Goal: Task Accomplishment & Management: Manage account settings

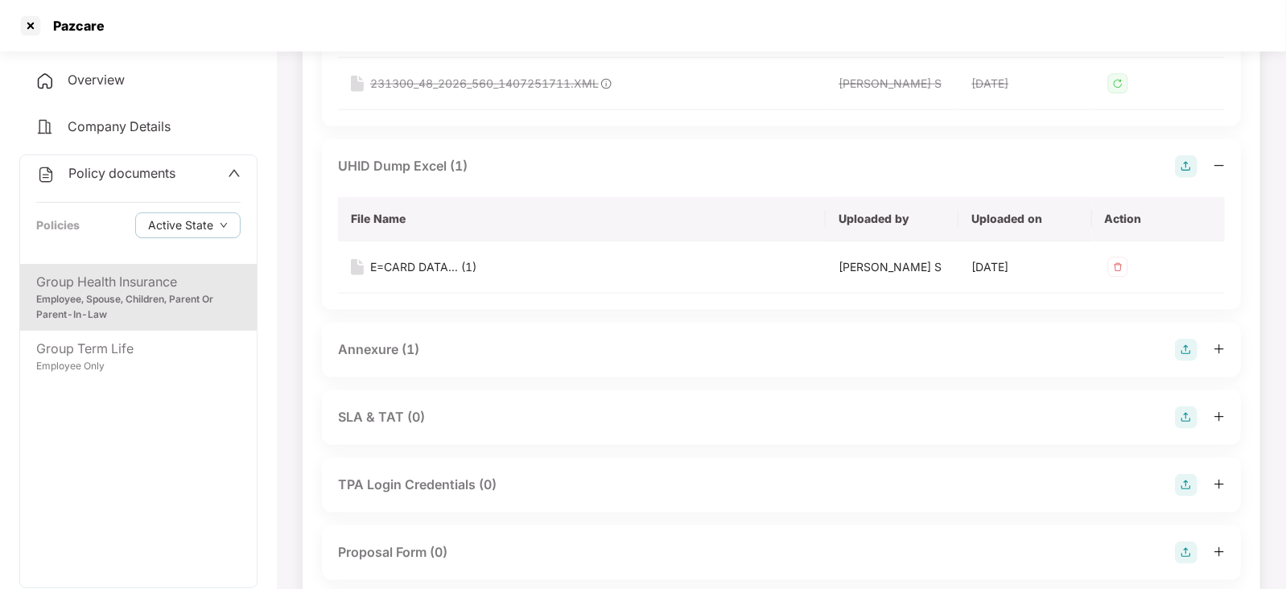
scroll to position [1207, 0]
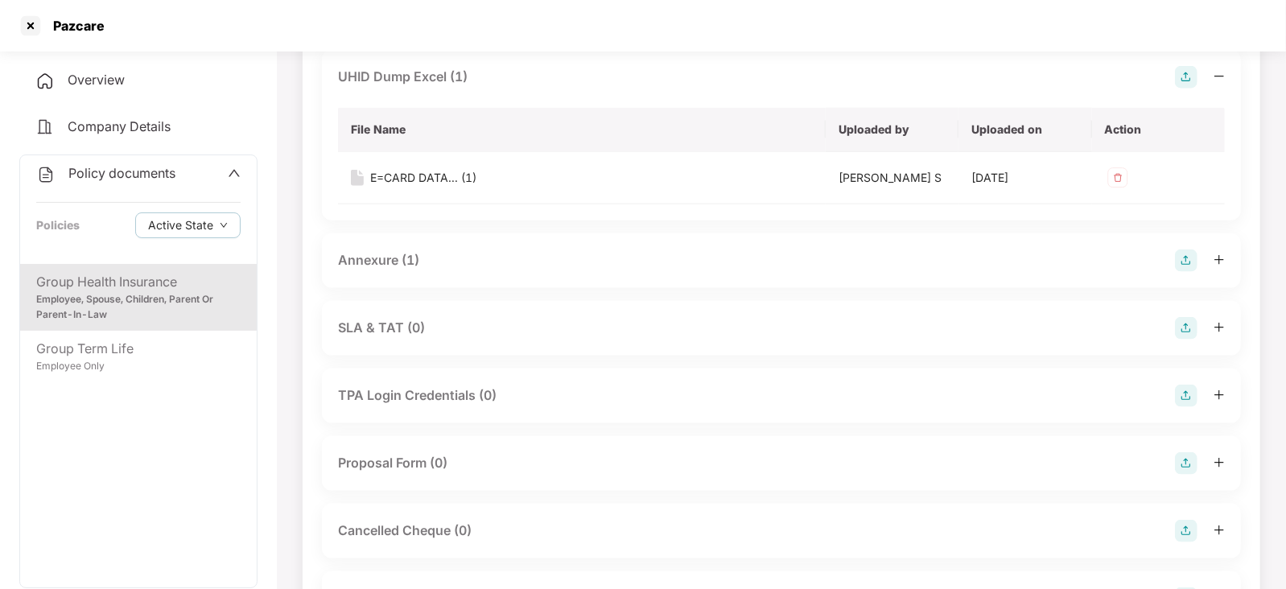
click at [377, 252] on div "Annexure (1)" at bounding box center [378, 260] width 81 height 20
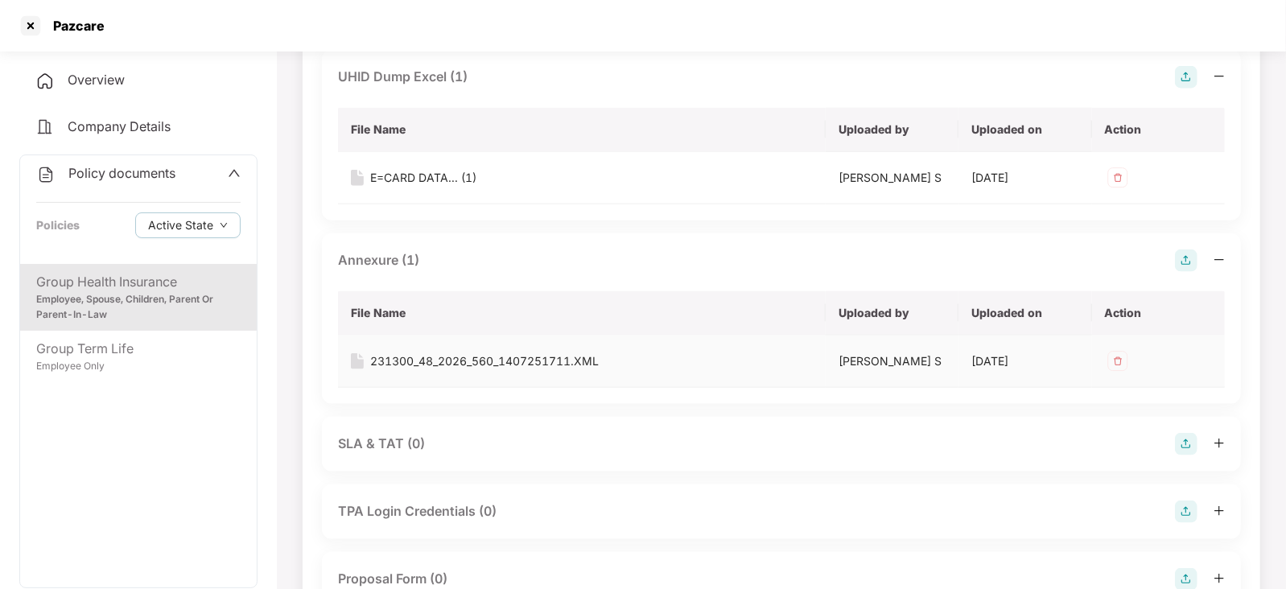
click at [476, 364] on div "231300_48_2026_560_1407251711.XML" at bounding box center [484, 362] width 229 height 18
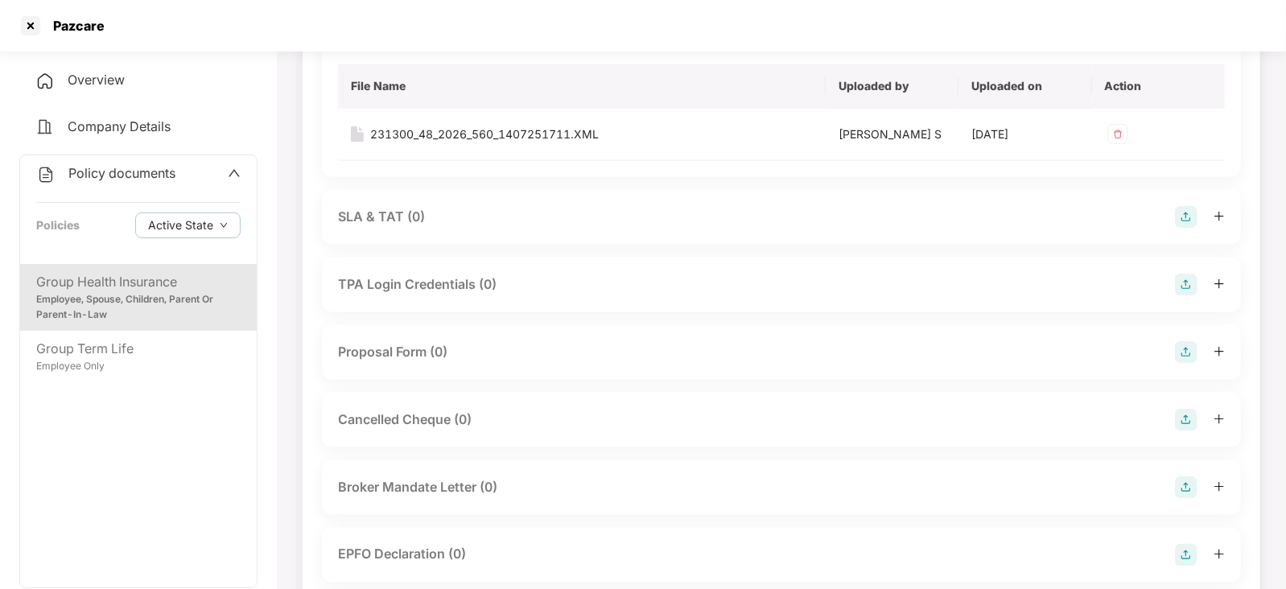
scroll to position [1508, 0]
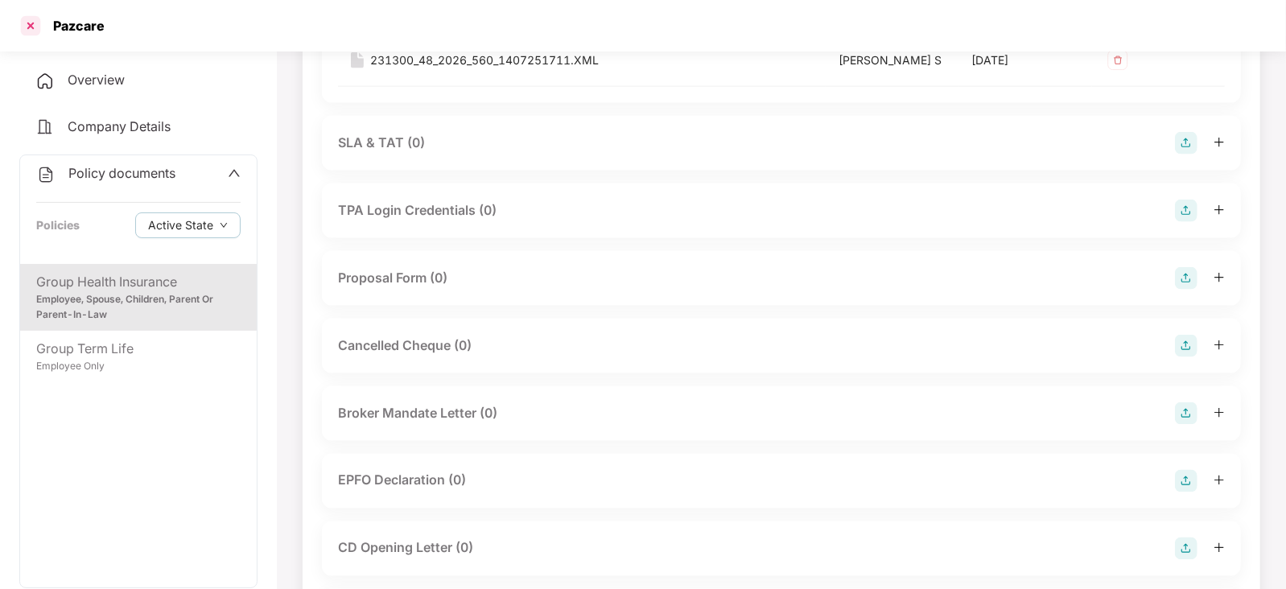
click at [28, 14] on div at bounding box center [31, 26] width 26 height 26
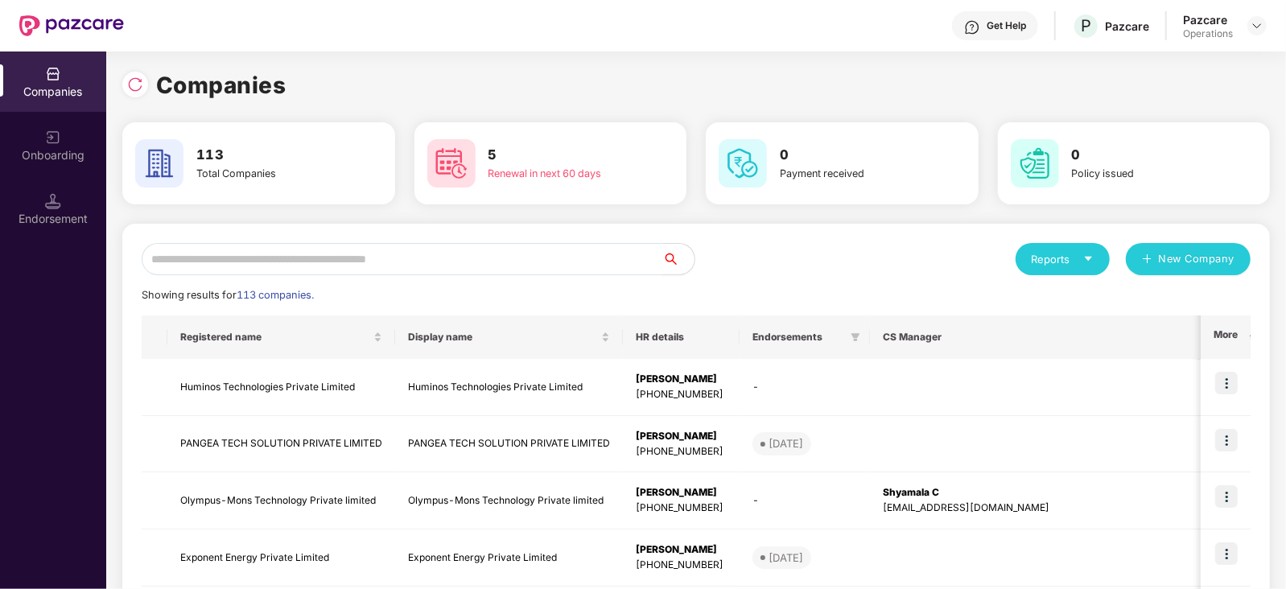
click at [366, 254] on input "text" at bounding box center [402, 259] width 521 height 32
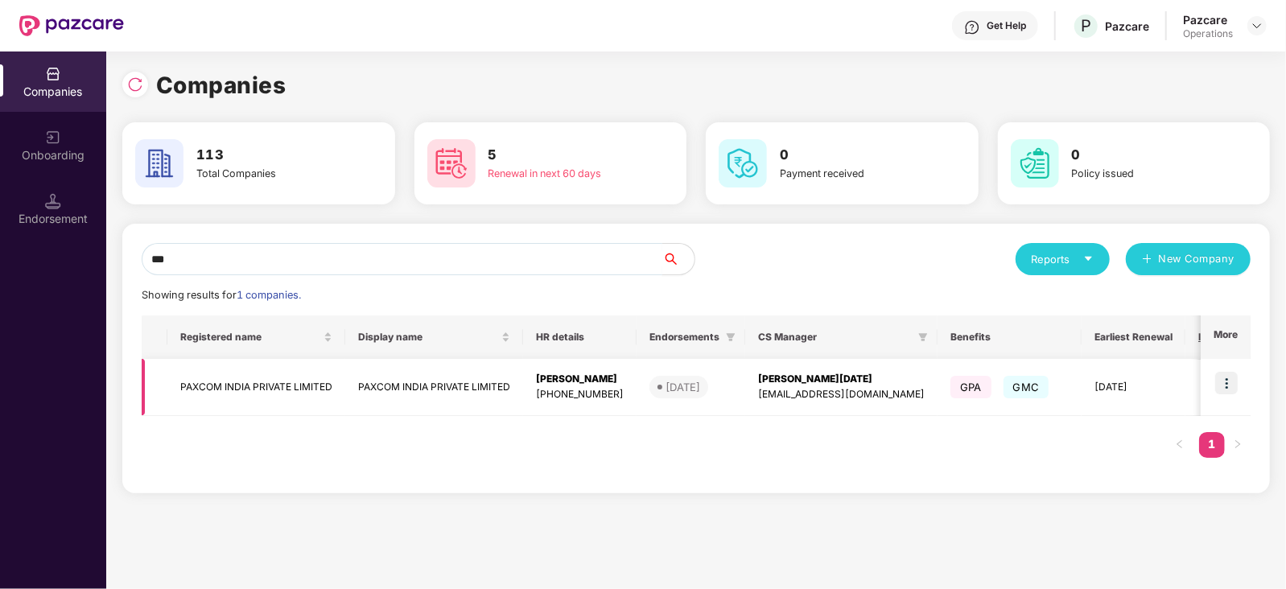
type input "***"
click at [1232, 389] on img at bounding box center [1226, 383] width 23 height 23
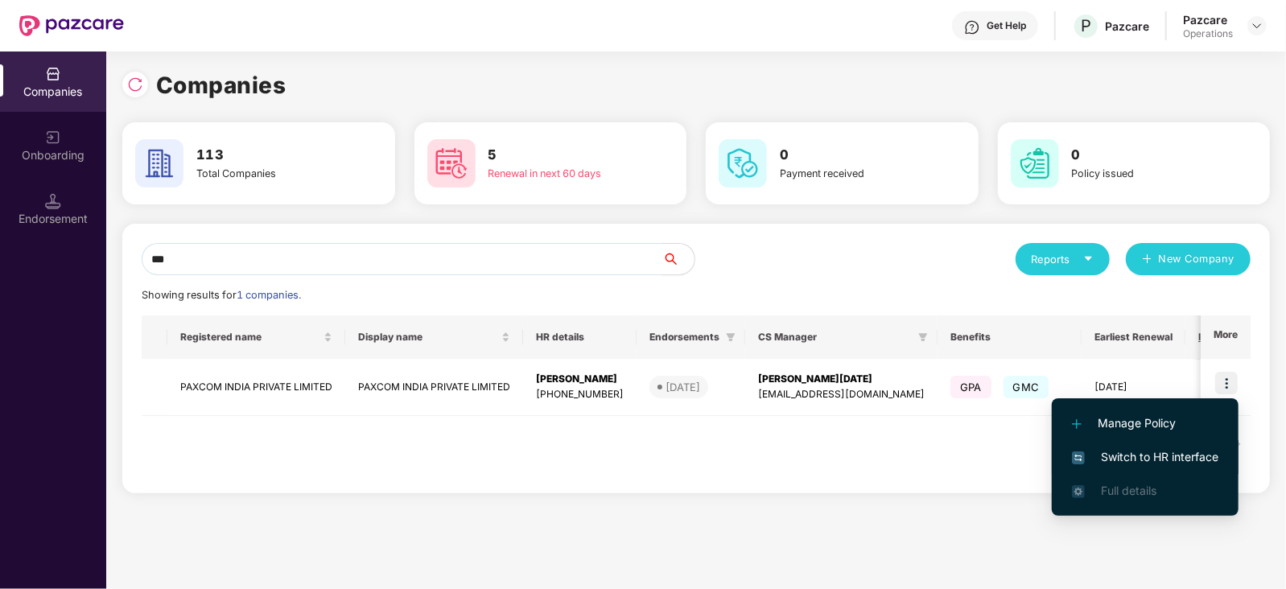
click at [1190, 452] on span "Switch to HR interface" at bounding box center [1145, 457] width 146 height 18
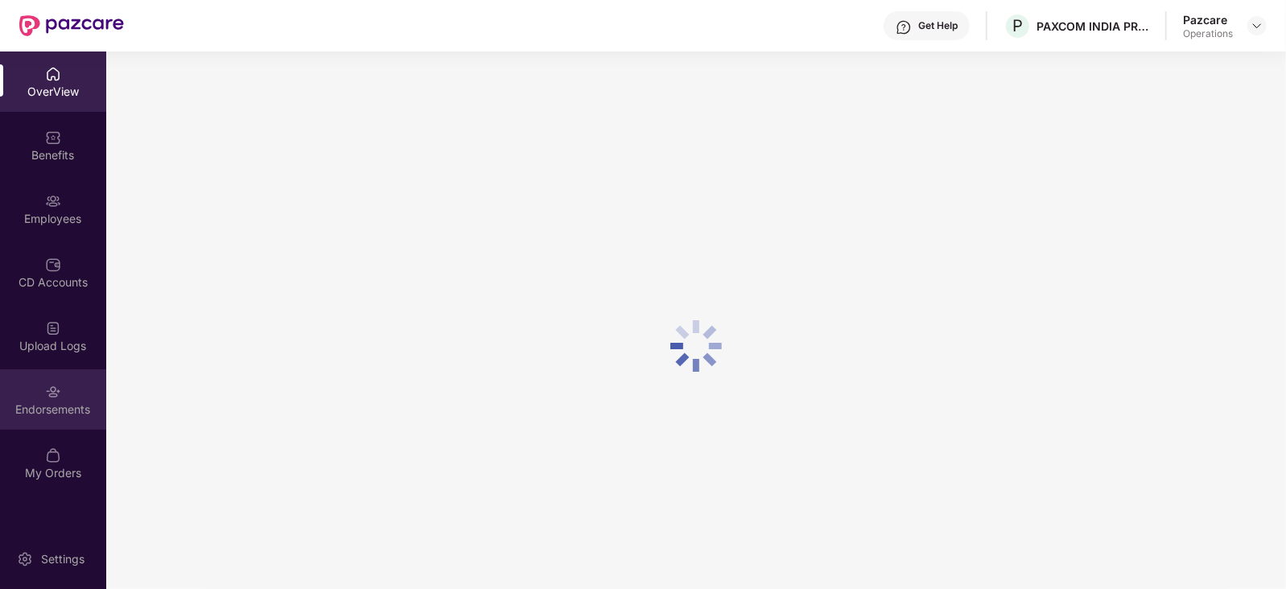
click at [62, 408] on div "Endorsements" at bounding box center [53, 410] width 106 height 16
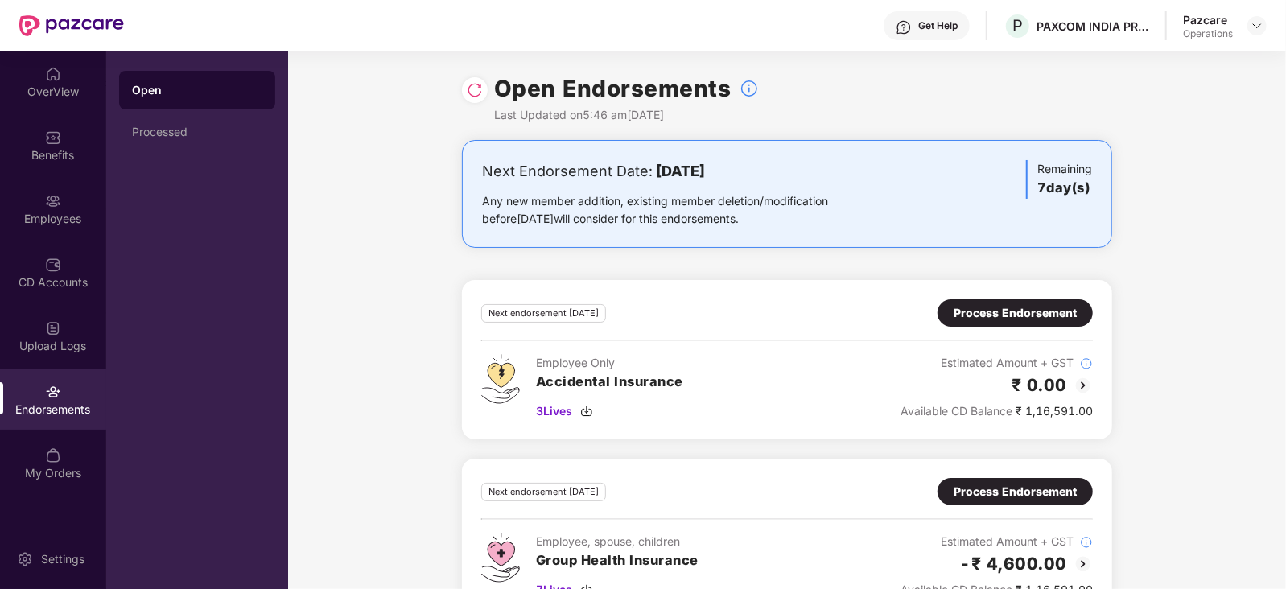
click at [963, 486] on div "Process Endorsement" at bounding box center [1015, 492] width 123 height 18
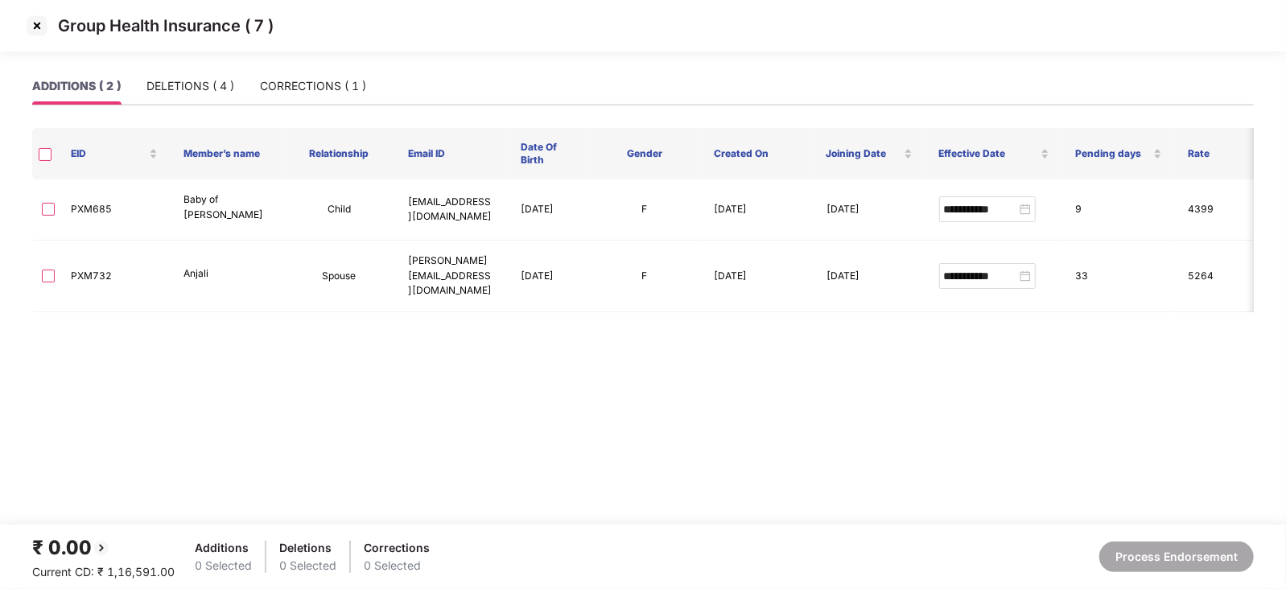
click at [43, 30] on img at bounding box center [37, 26] width 26 height 26
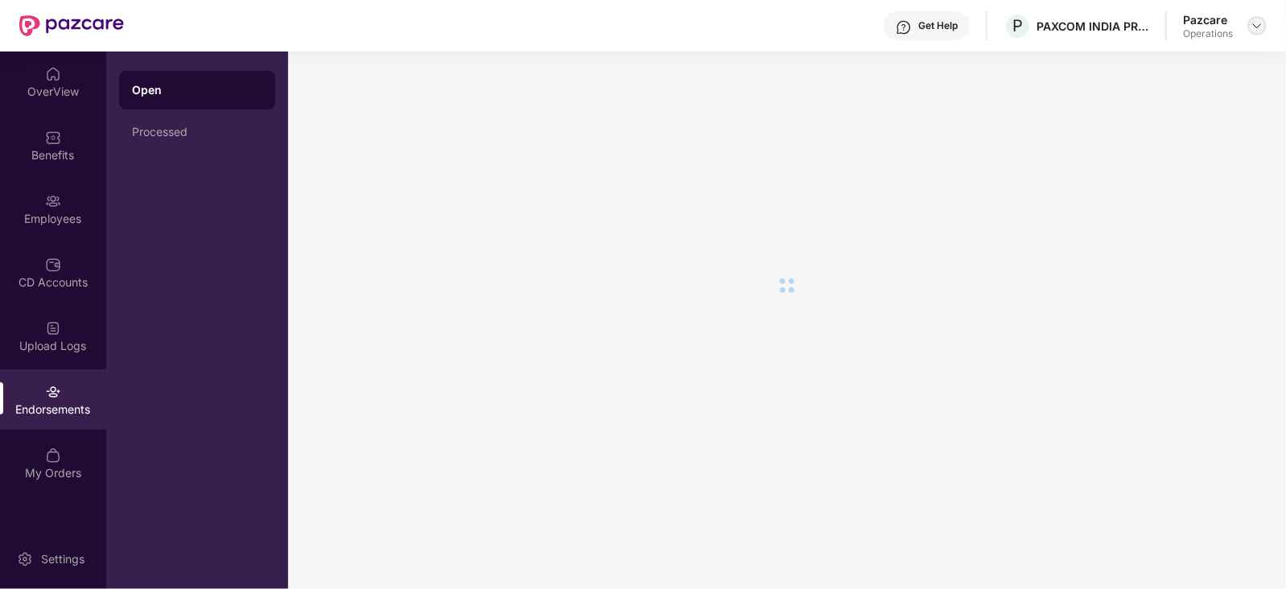
click at [1268, 26] on header "Get Help P PAXCOM INDIA PRIVATE LIMITED Pazcare Operations" at bounding box center [643, 26] width 1286 height 52
click at [1253, 26] on img at bounding box center [1257, 25] width 13 height 13
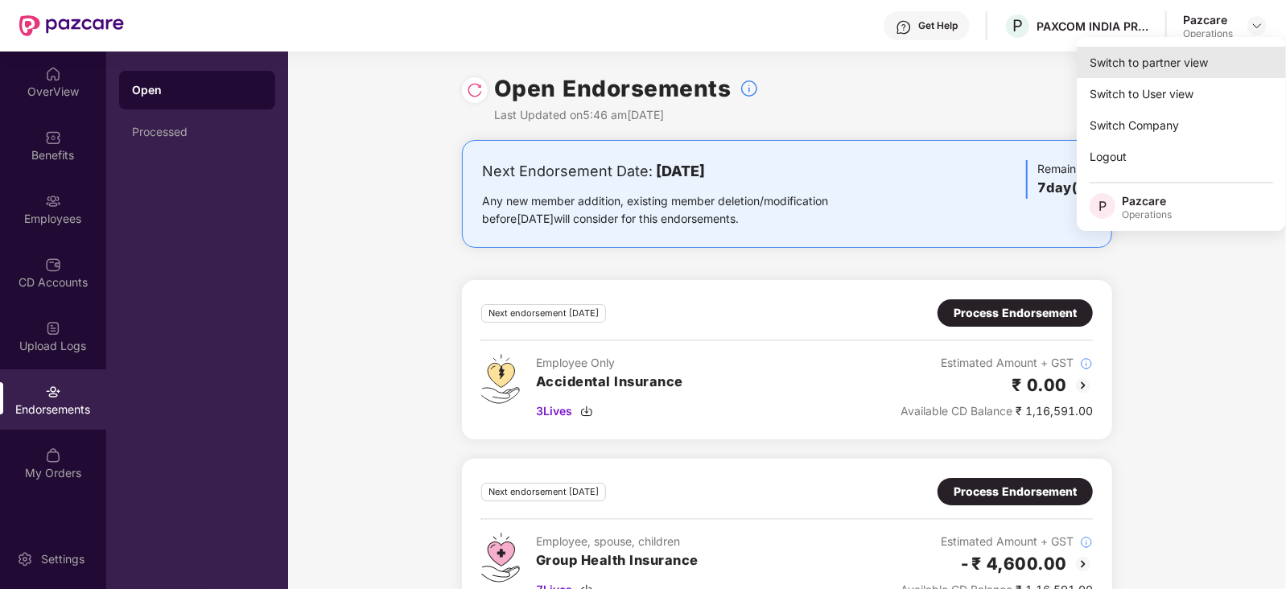
click at [1170, 47] on div "Switch to partner view" at bounding box center [1181, 62] width 209 height 31
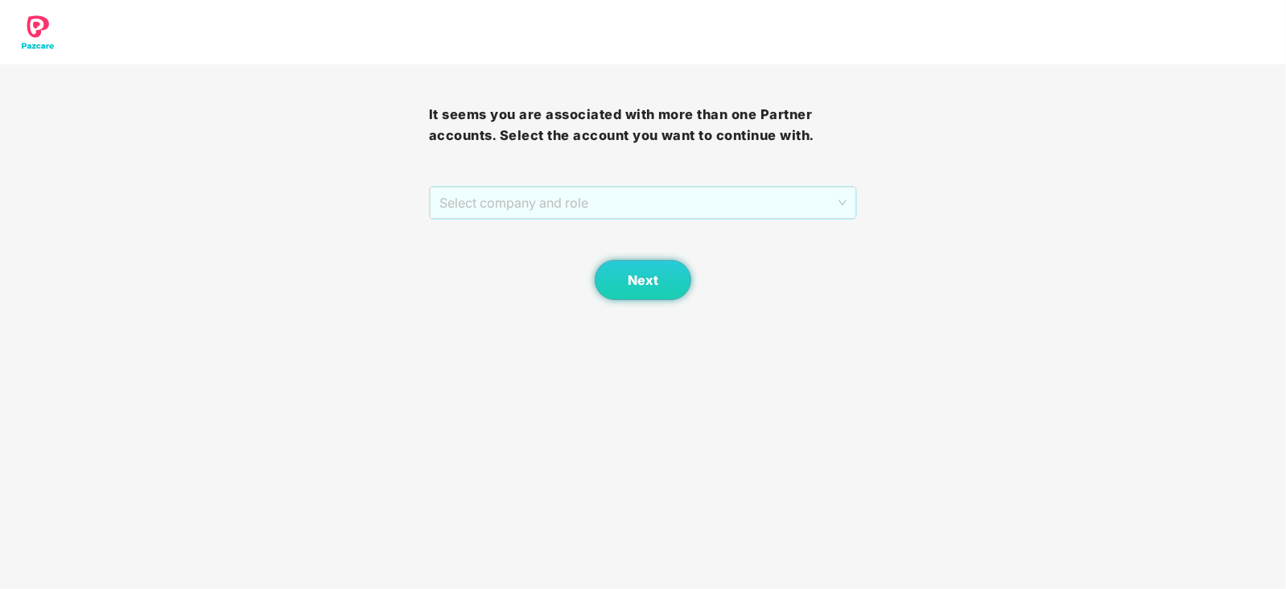
drag, startPoint x: 660, startPoint y: 210, endPoint x: 566, endPoint y: 235, distance: 97.4
click at [653, 211] on span "Select company and role" at bounding box center [643, 203] width 408 height 31
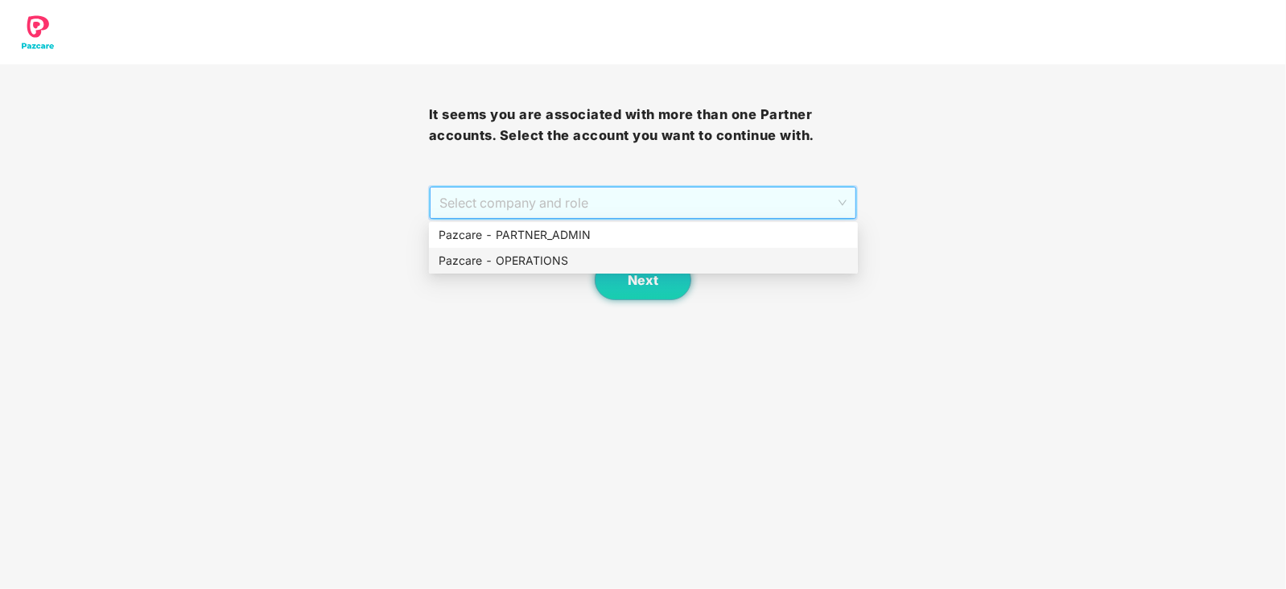
click at [541, 262] on div "Pazcare - OPERATIONS" at bounding box center [644, 261] width 410 height 18
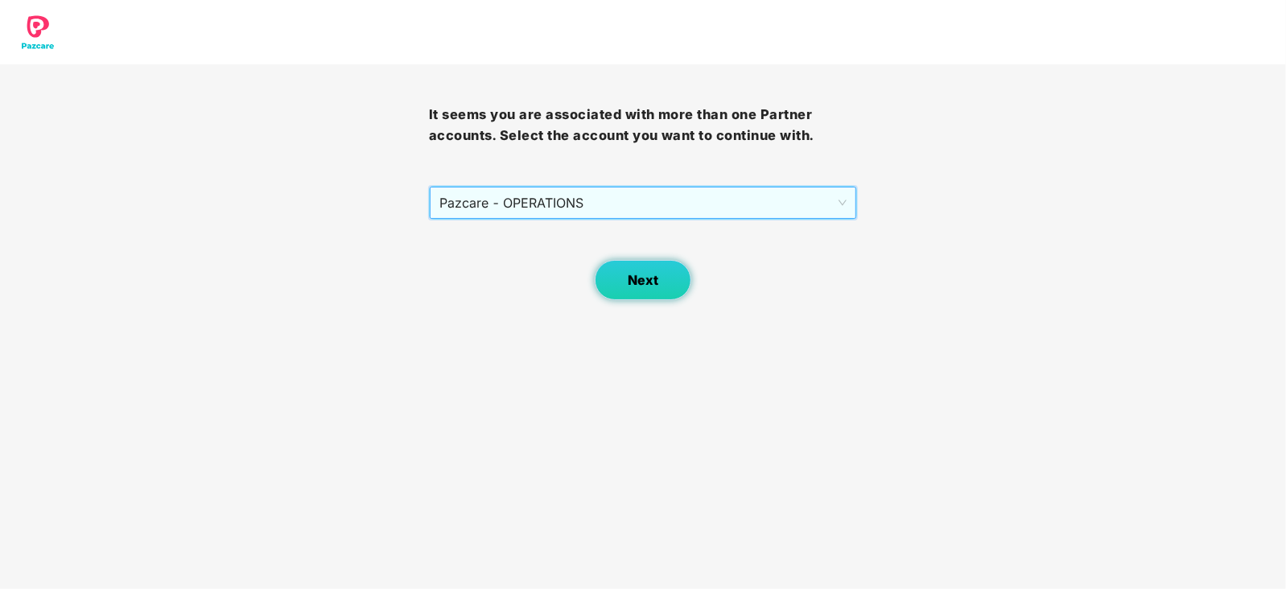
click at [633, 275] on span "Next" at bounding box center [643, 280] width 31 height 15
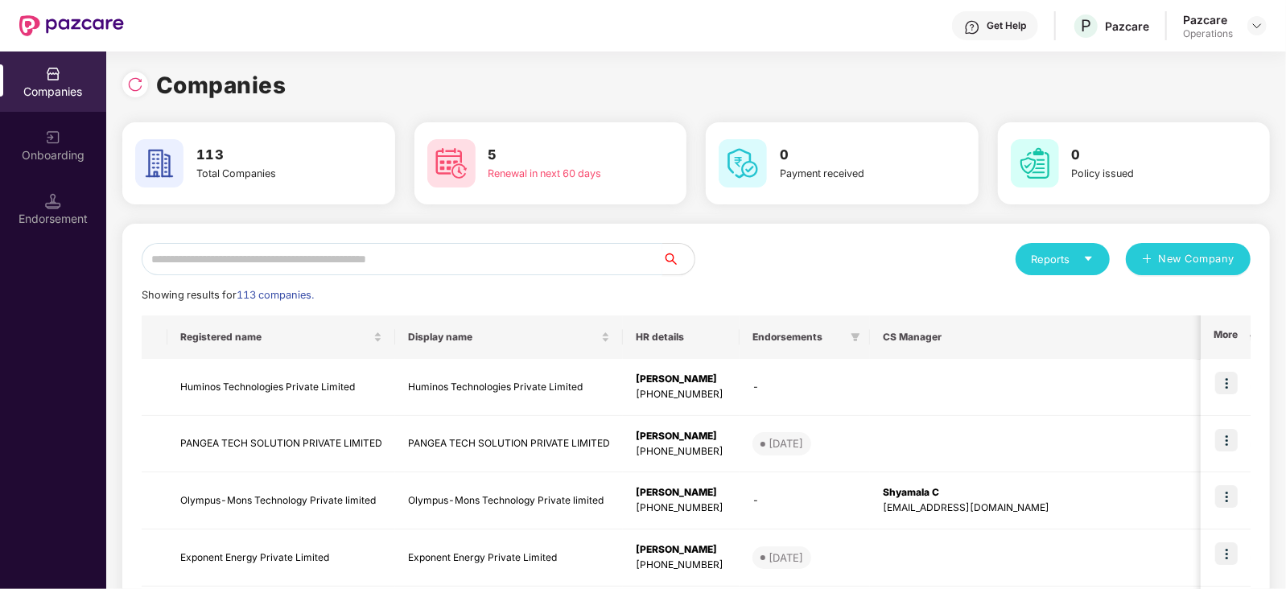
click at [425, 259] on input "text" at bounding box center [402, 259] width 521 height 32
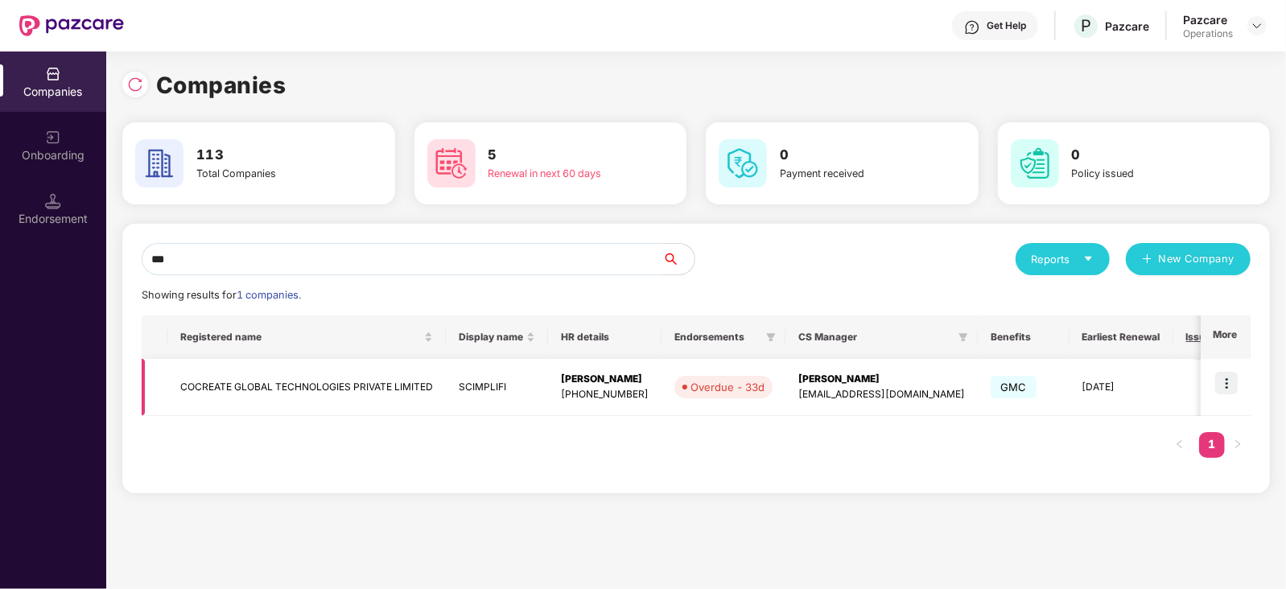
type input "***"
click at [1227, 392] on img at bounding box center [1226, 383] width 23 height 23
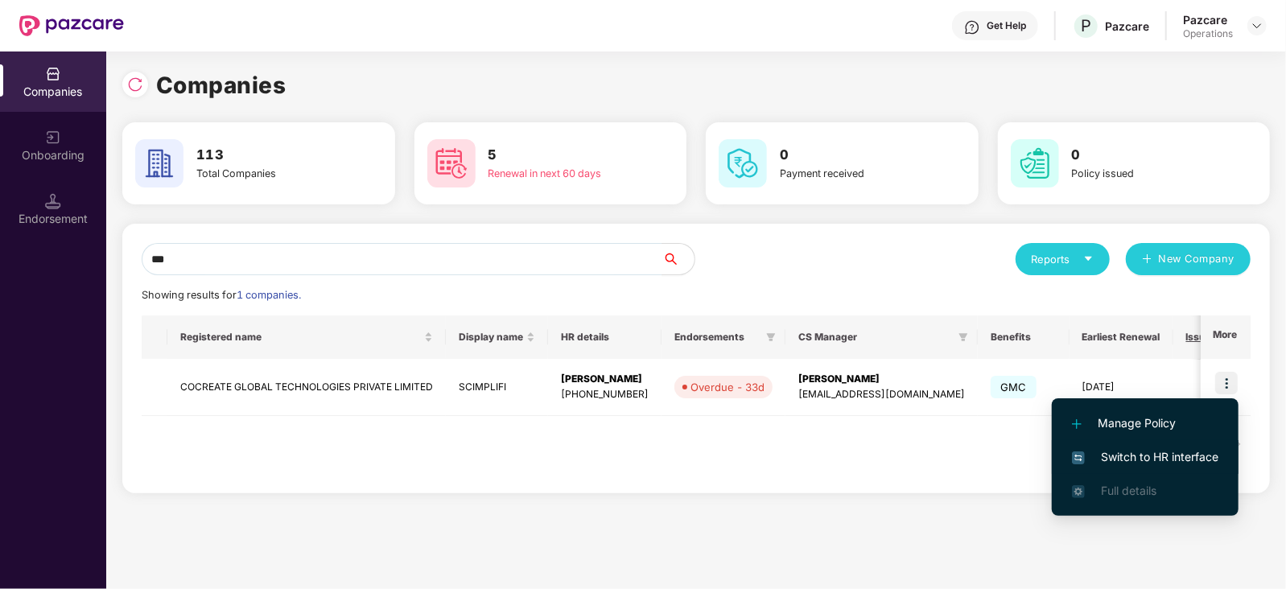
click at [1194, 451] on span "Switch to HR interface" at bounding box center [1145, 457] width 146 height 18
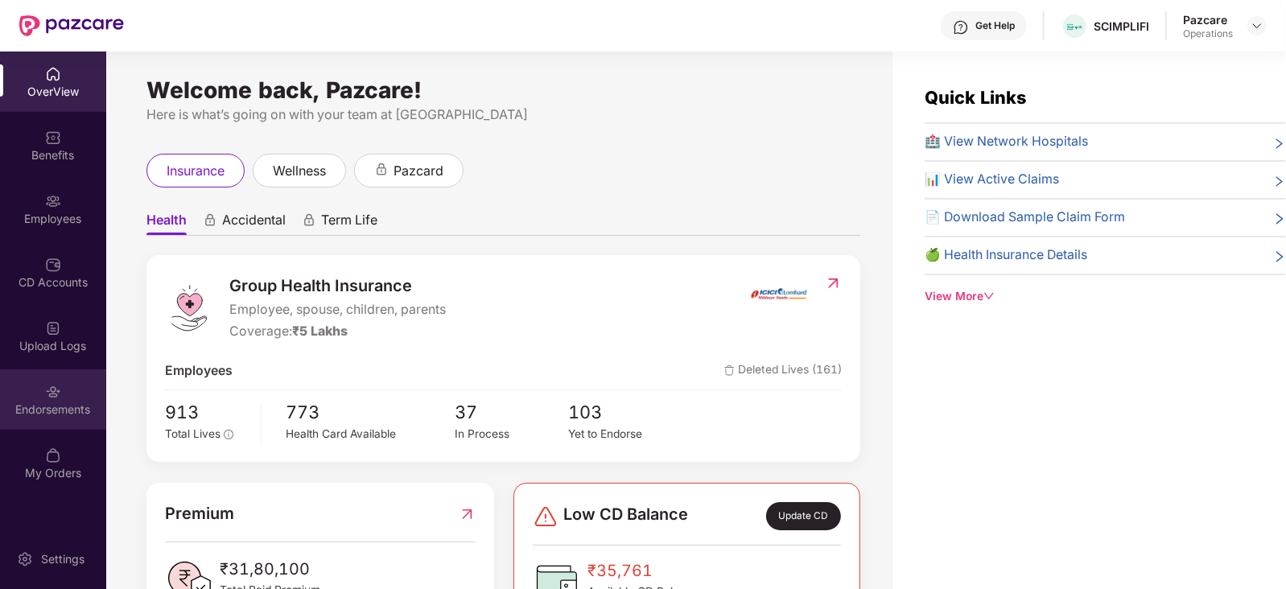
click at [51, 420] on div "Endorsements" at bounding box center [53, 399] width 106 height 60
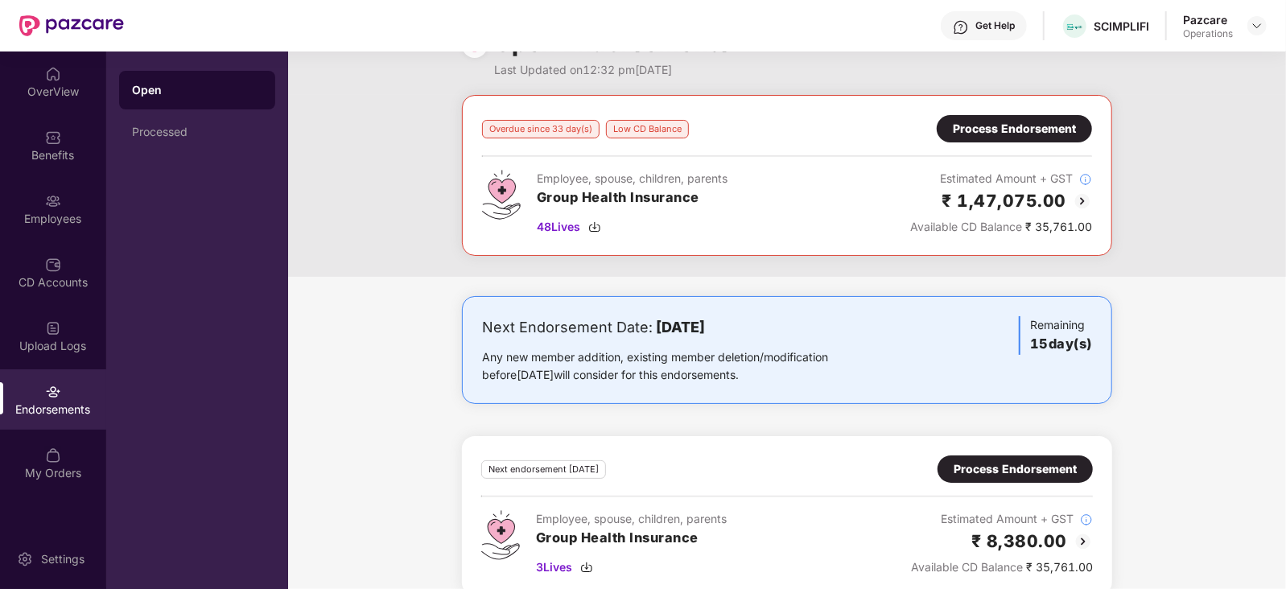
scroll to position [69, 0]
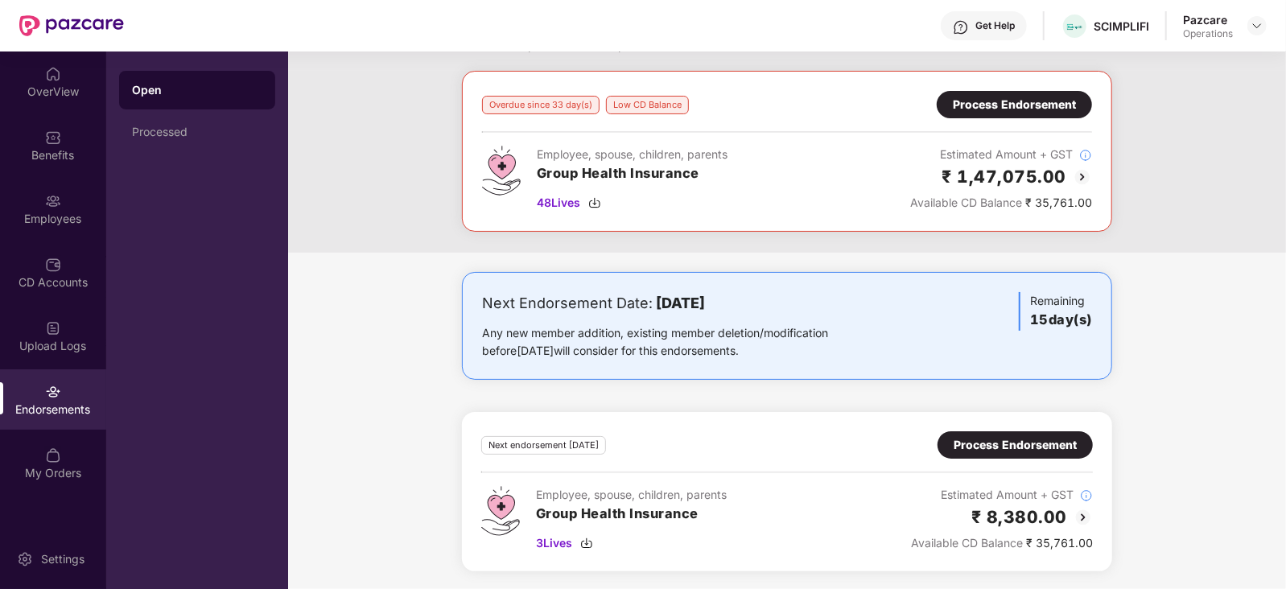
click at [946, 440] on div "Process Endorsement" at bounding box center [1015, 444] width 155 height 27
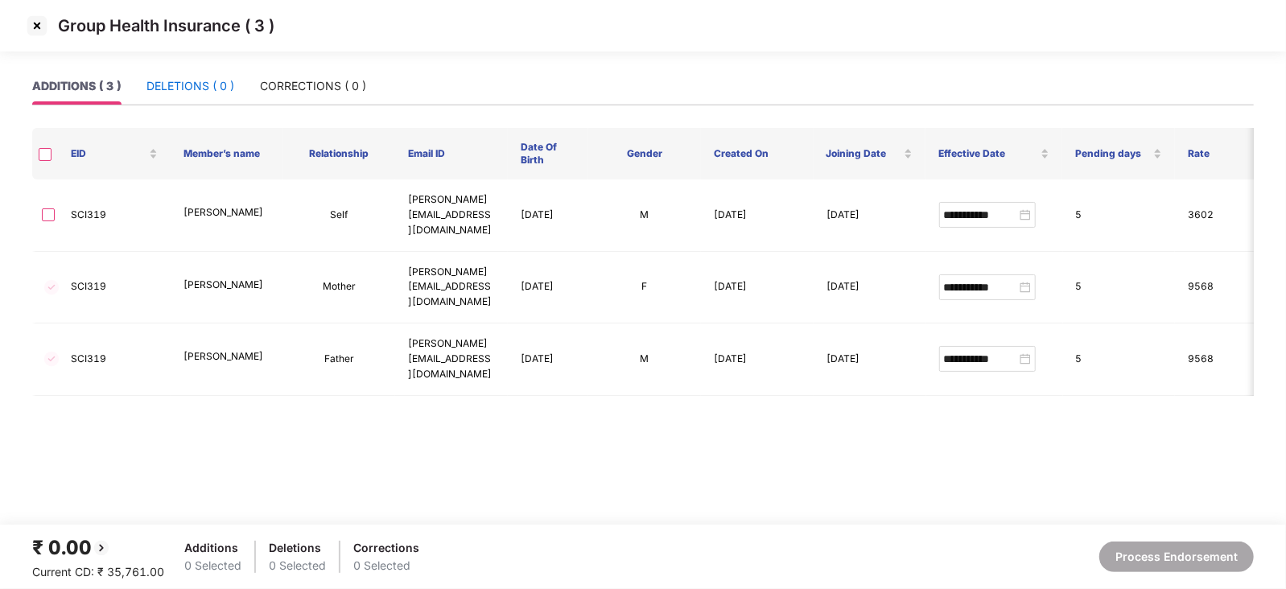
click at [217, 81] on div "DELETIONS ( 0 )" at bounding box center [190, 86] width 88 height 18
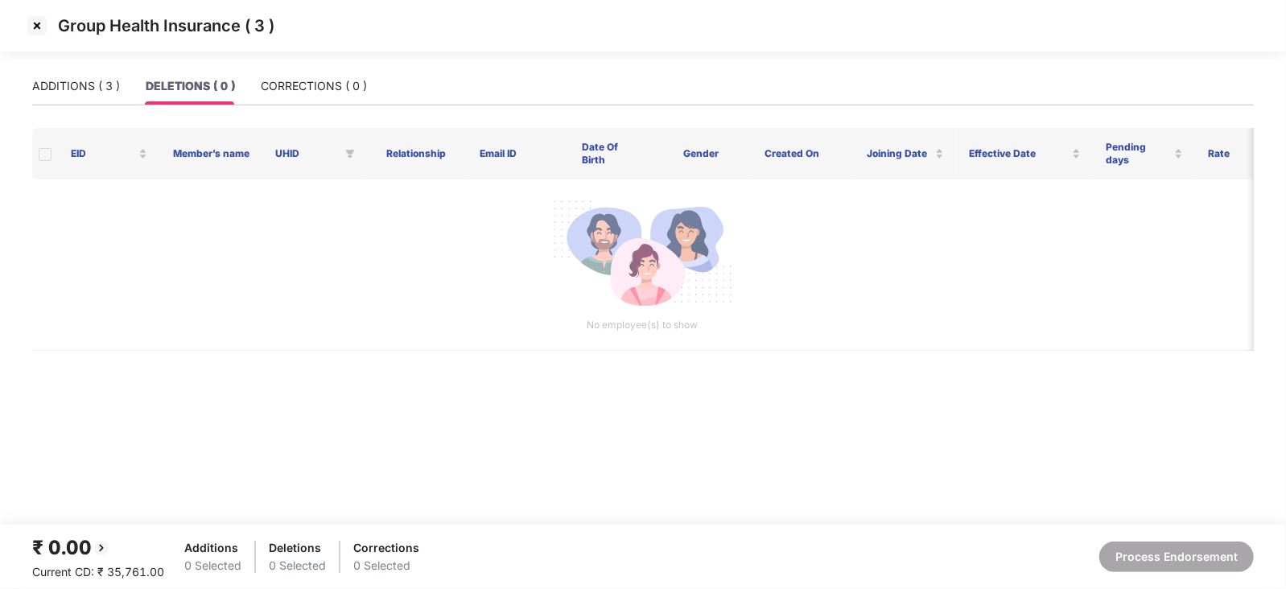
click at [31, 26] on img at bounding box center [37, 26] width 26 height 26
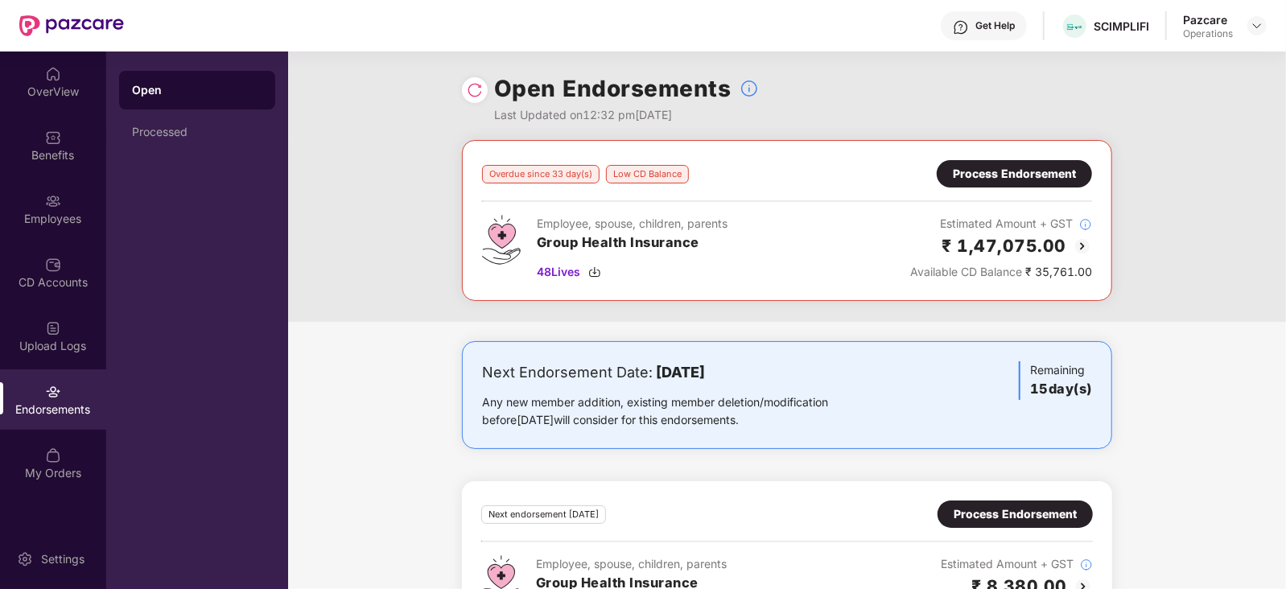
click at [971, 173] on div "Process Endorsement" at bounding box center [1014, 174] width 123 height 18
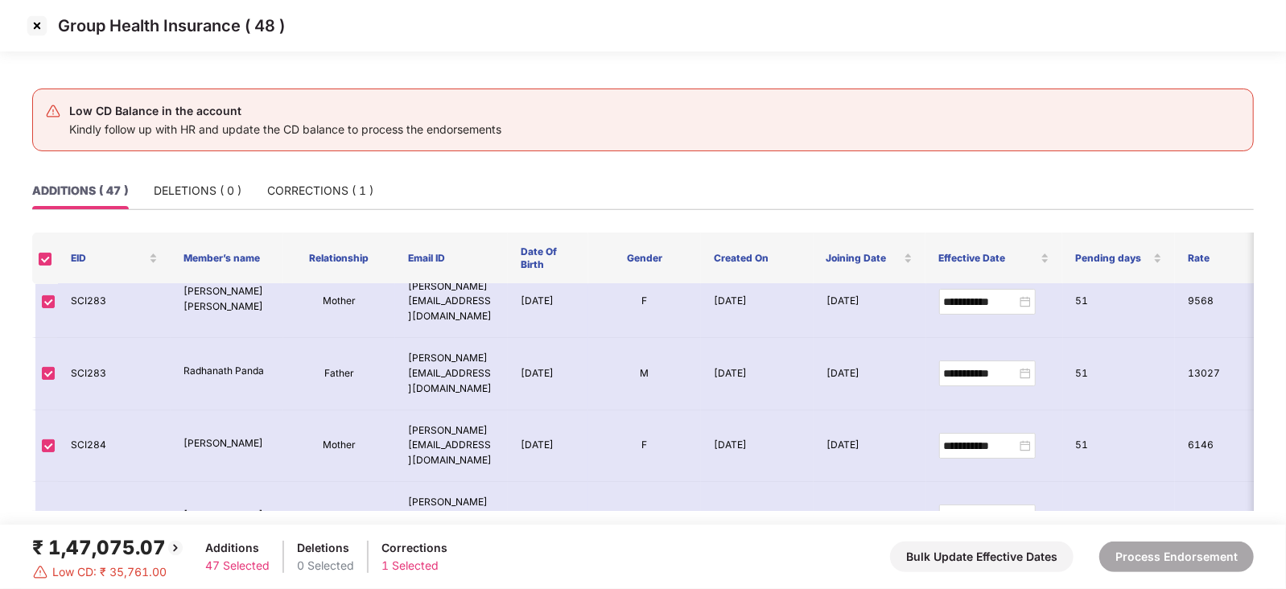
scroll to position [200, 0]
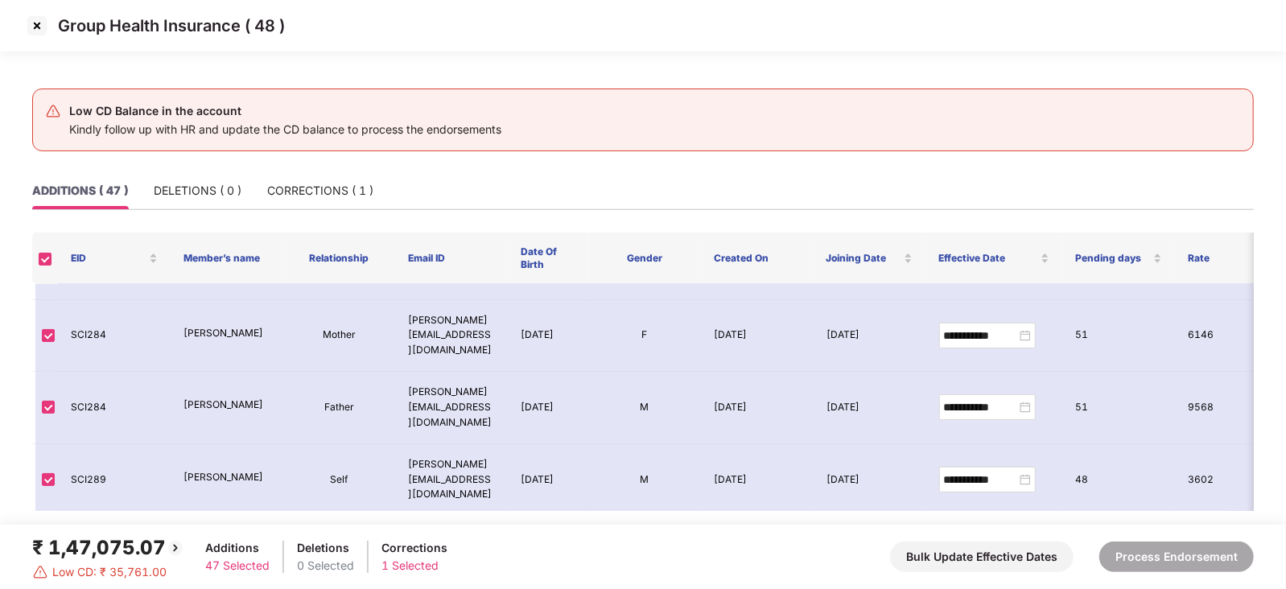
click at [32, 37] on img at bounding box center [37, 26] width 26 height 26
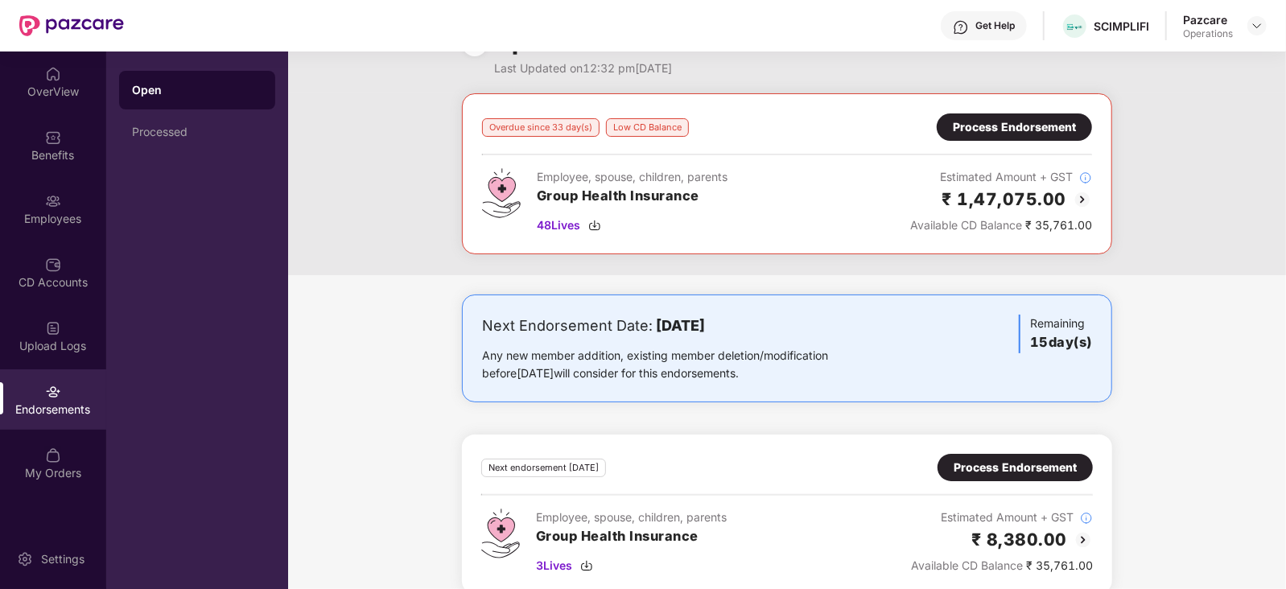
scroll to position [69, 0]
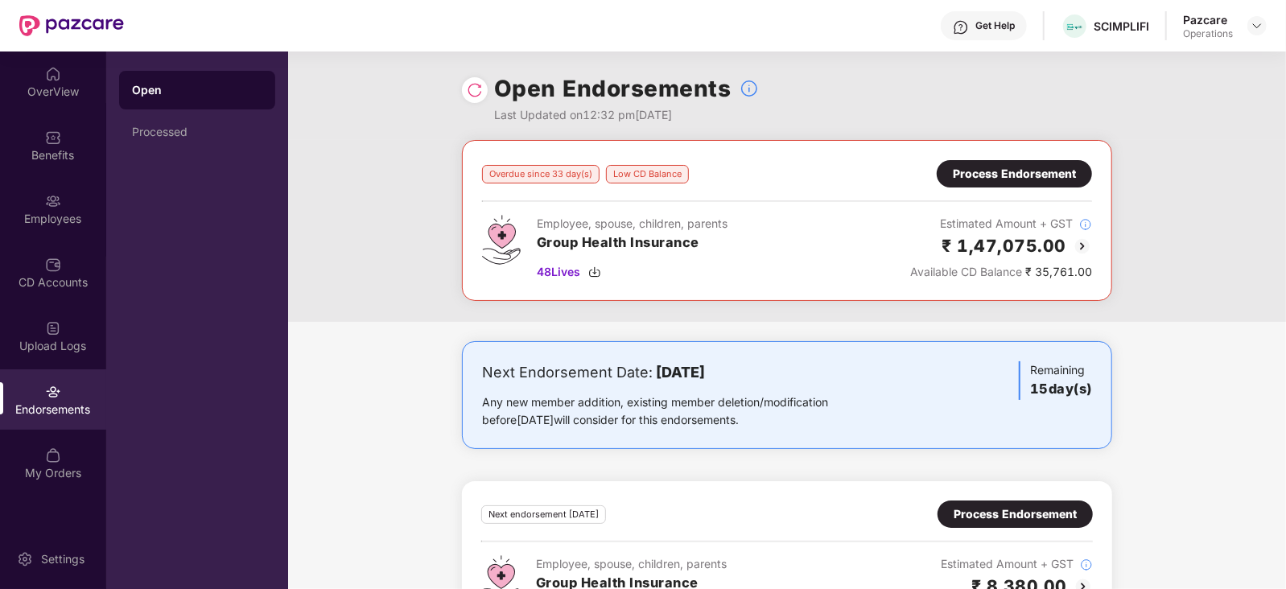
click at [983, 525] on div "Process Endorsement" at bounding box center [1015, 514] width 155 height 27
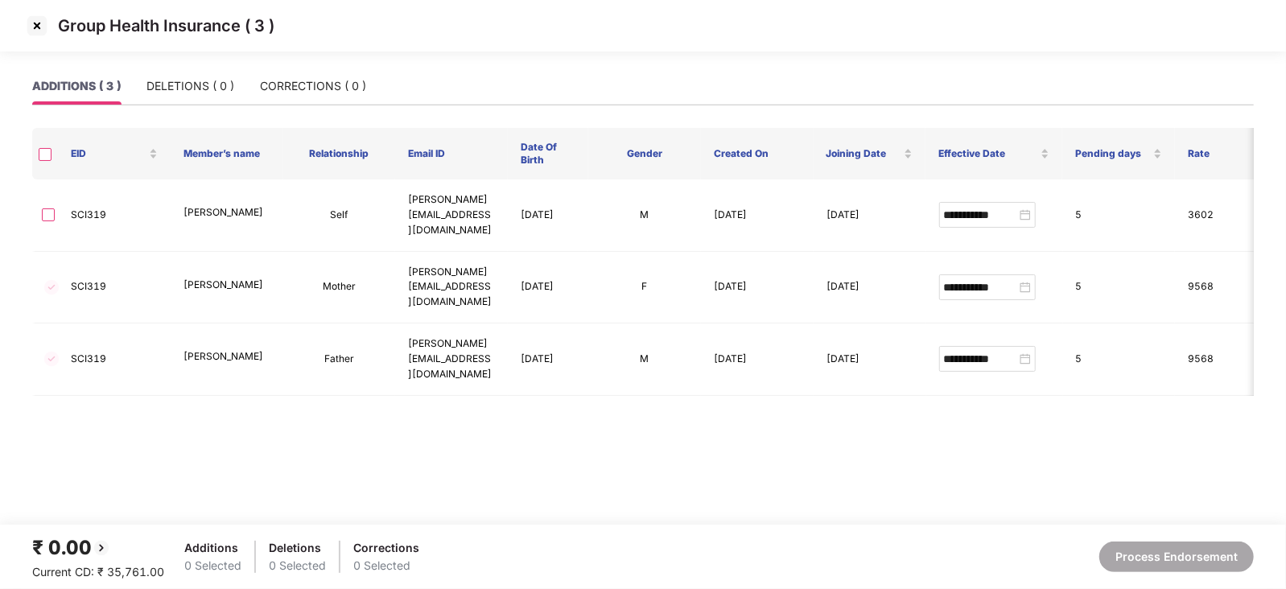
click at [27, 30] on img at bounding box center [37, 26] width 26 height 26
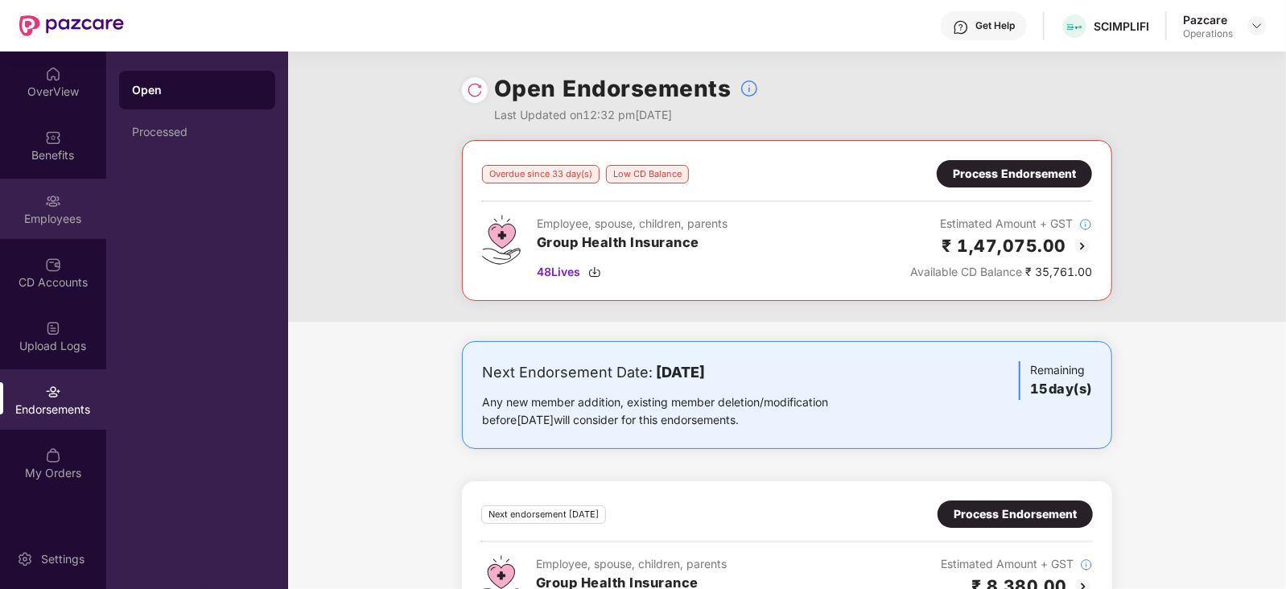
click at [60, 223] on div "Employees" at bounding box center [53, 219] width 106 height 16
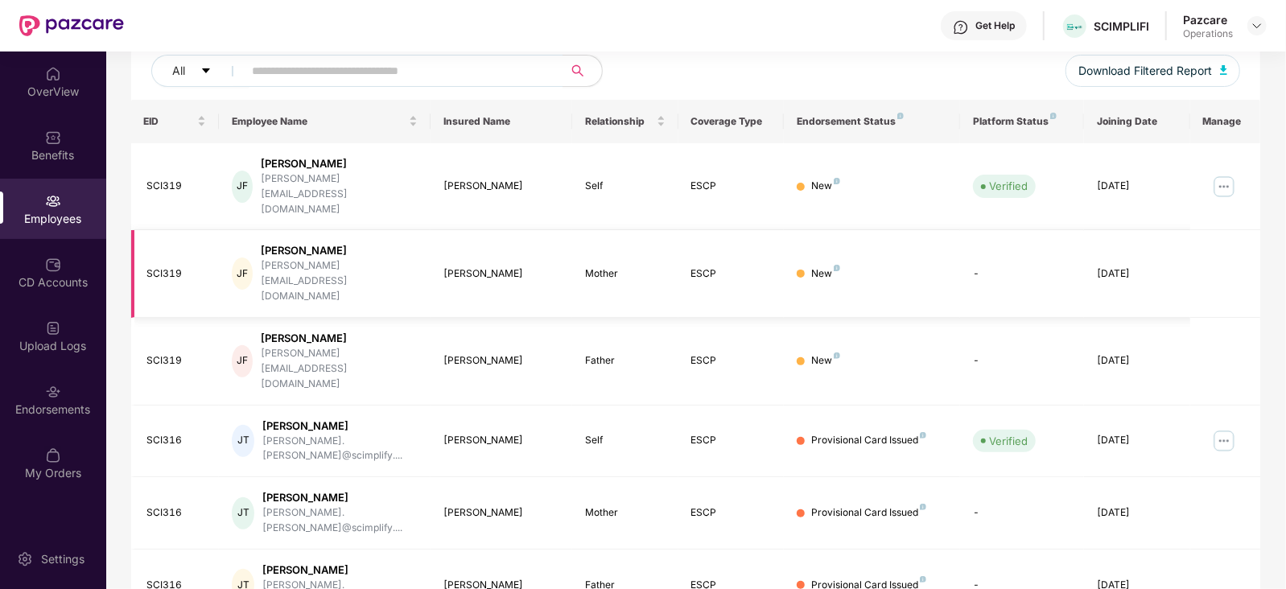
scroll to position [100, 0]
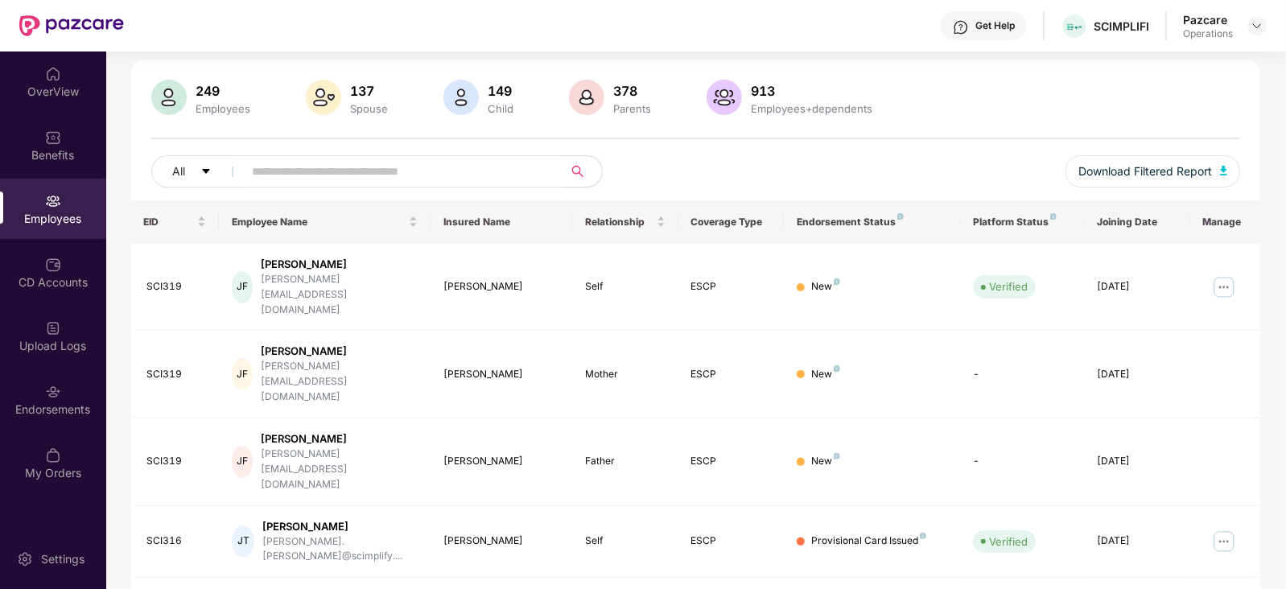
click at [293, 160] on input "text" at bounding box center [397, 171] width 289 height 24
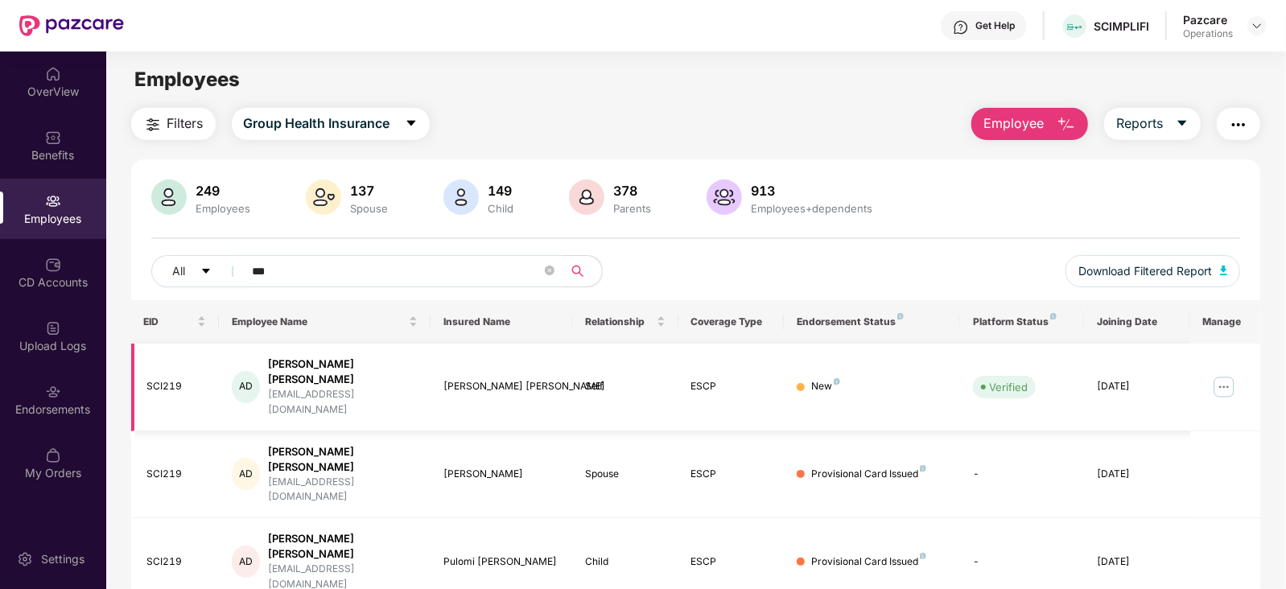
scroll to position [0, 0]
drag, startPoint x: 138, startPoint y: 376, endPoint x: 185, endPoint y: 374, distance: 47.5
click at [185, 374] on td "SCI219" at bounding box center [175, 388] width 89 height 88
copy div "SCI219"
drag, startPoint x: 229, startPoint y: 268, endPoint x: 209, endPoint y: 267, distance: 20.1
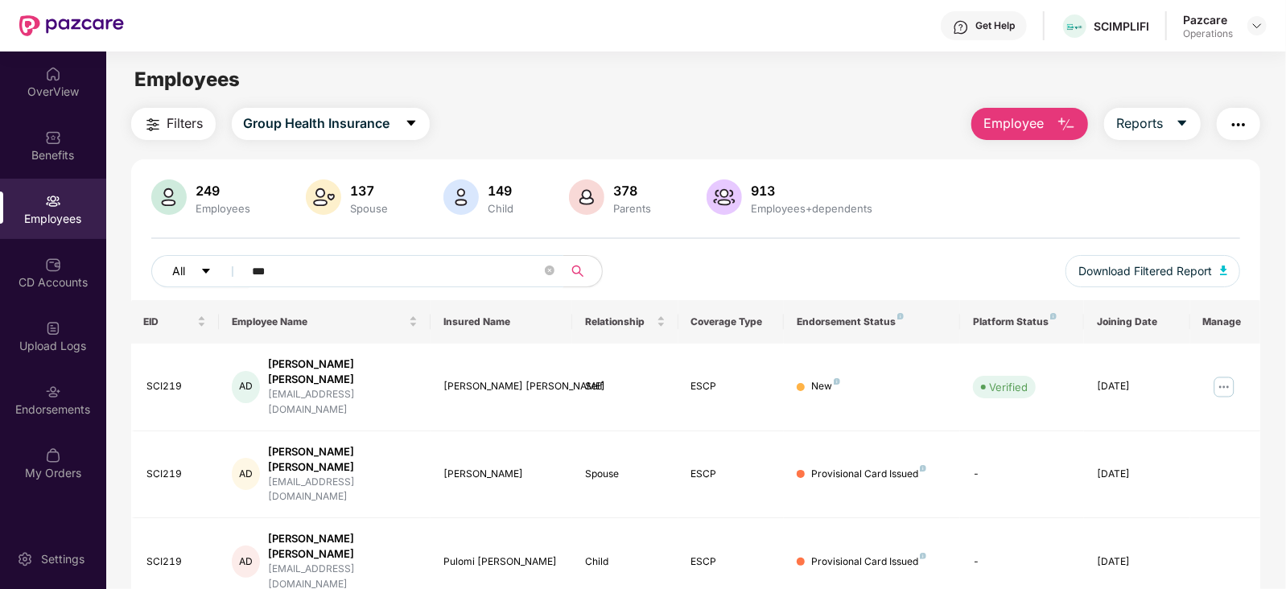
click at [209, 267] on div "All ***" at bounding box center [423, 271] width 545 height 32
paste input "***"
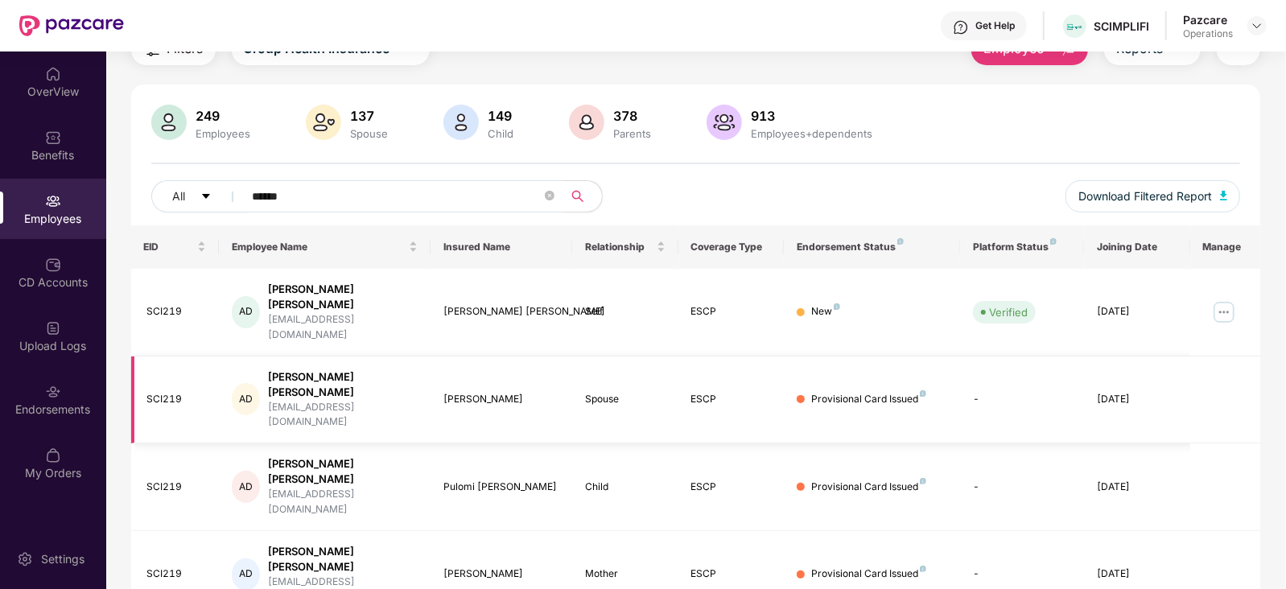
scroll to position [100, 0]
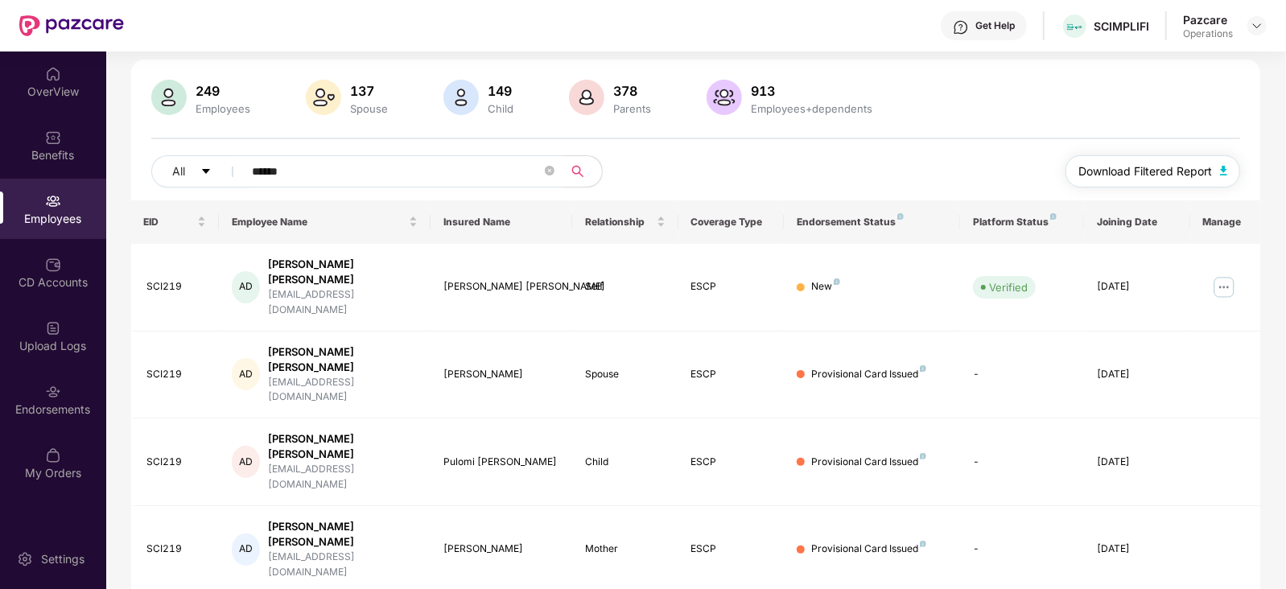
click at [1232, 175] on button "Download Filtered Report" at bounding box center [1153, 171] width 175 height 32
drag, startPoint x: 270, startPoint y: 164, endPoint x: 183, endPoint y: 171, distance: 87.2
click at [183, 171] on div "All ******" at bounding box center [423, 171] width 545 height 32
click at [346, 171] on div "Click to sort ascending" at bounding box center [325, 184] width 134 height 27
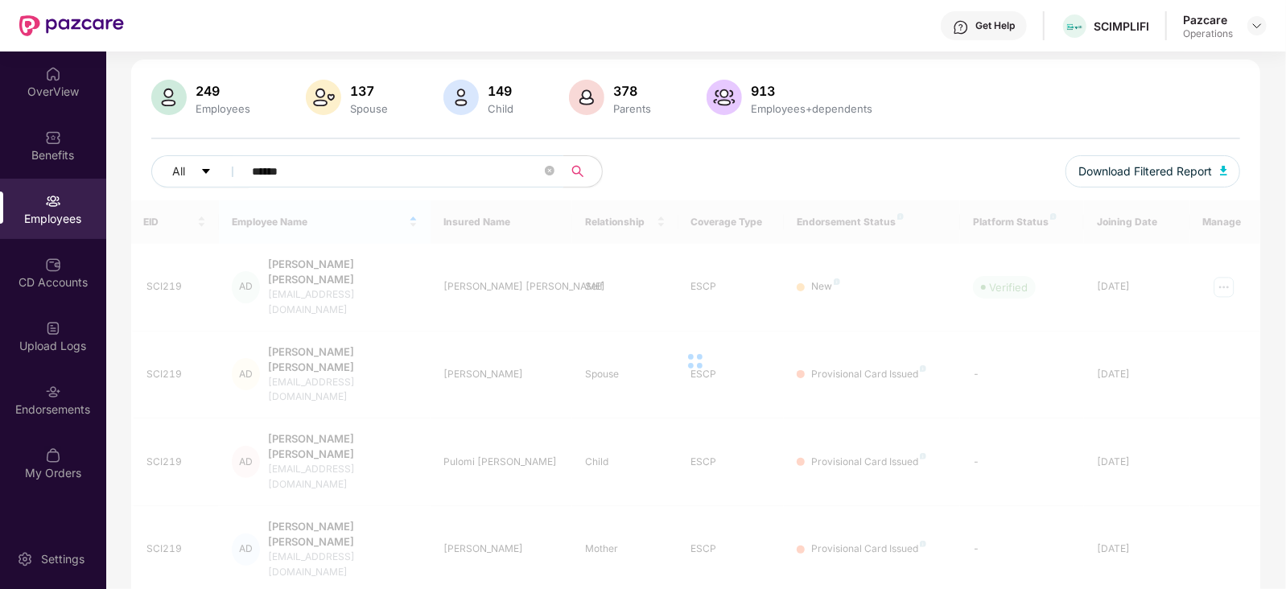
click at [330, 156] on span "******" at bounding box center [398, 171] width 330 height 32
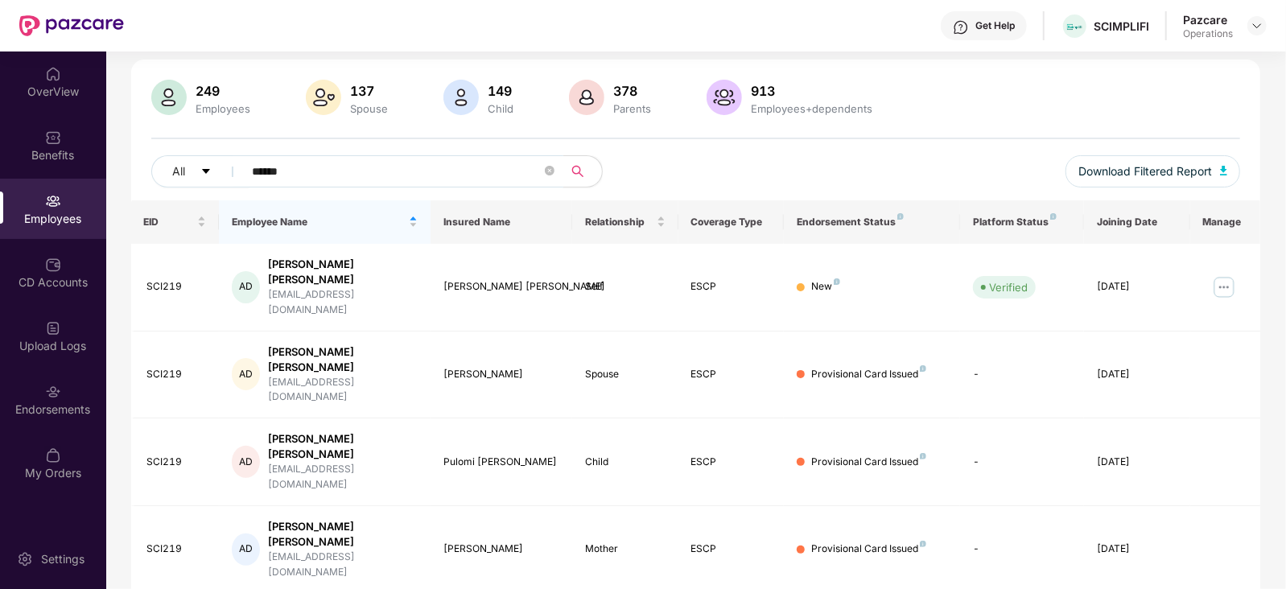
click at [321, 163] on input "******" at bounding box center [397, 171] width 289 height 24
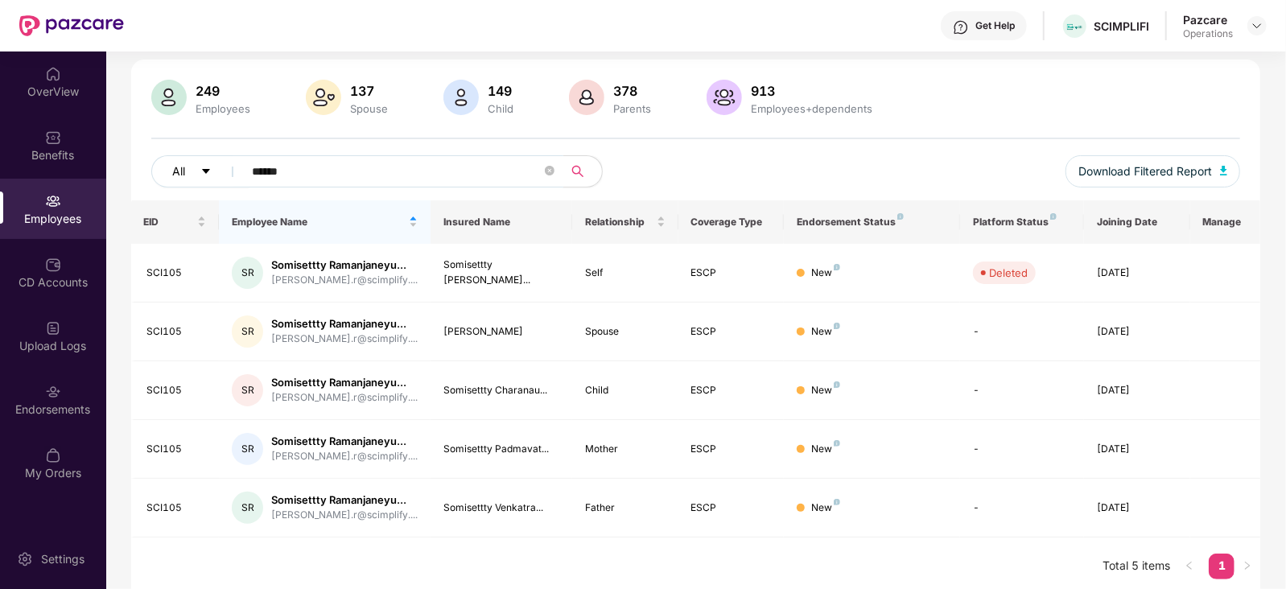
drag, startPoint x: 275, startPoint y: 171, endPoint x: 215, endPoint y: 159, distance: 61.4
click at [215, 159] on div "All ******" at bounding box center [423, 171] width 545 height 32
type input "******"
click at [1261, 30] on img at bounding box center [1257, 25] width 13 height 13
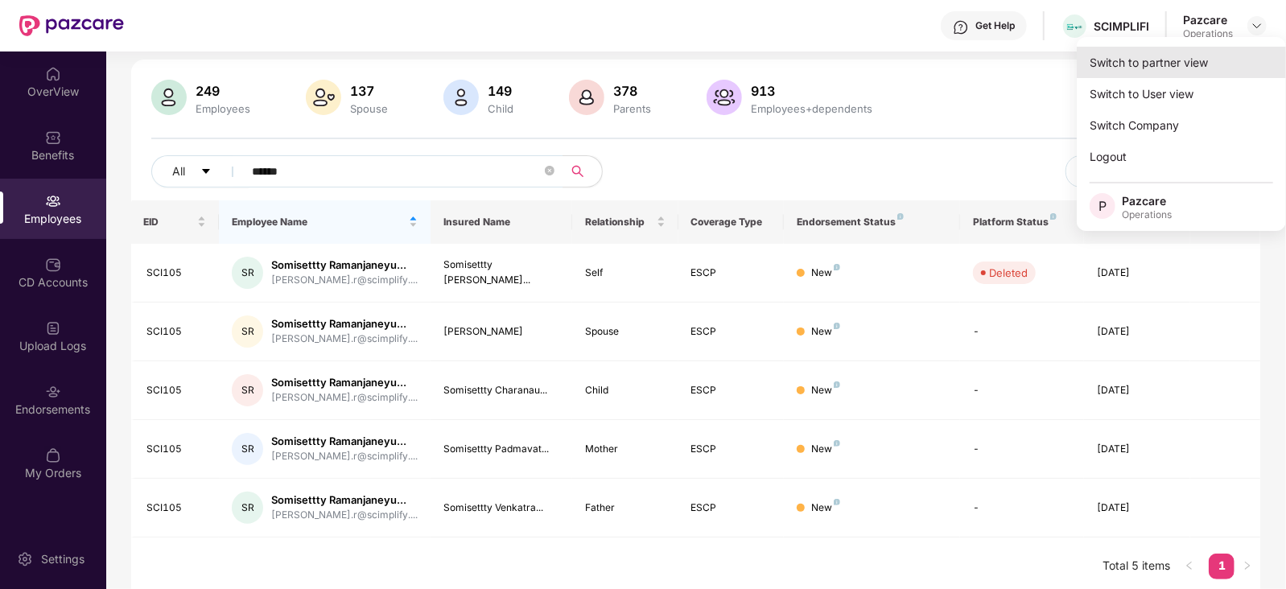
click at [1195, 74] on div "Switch to partner view" at bounding box center [1181, 62] width 209 height 31
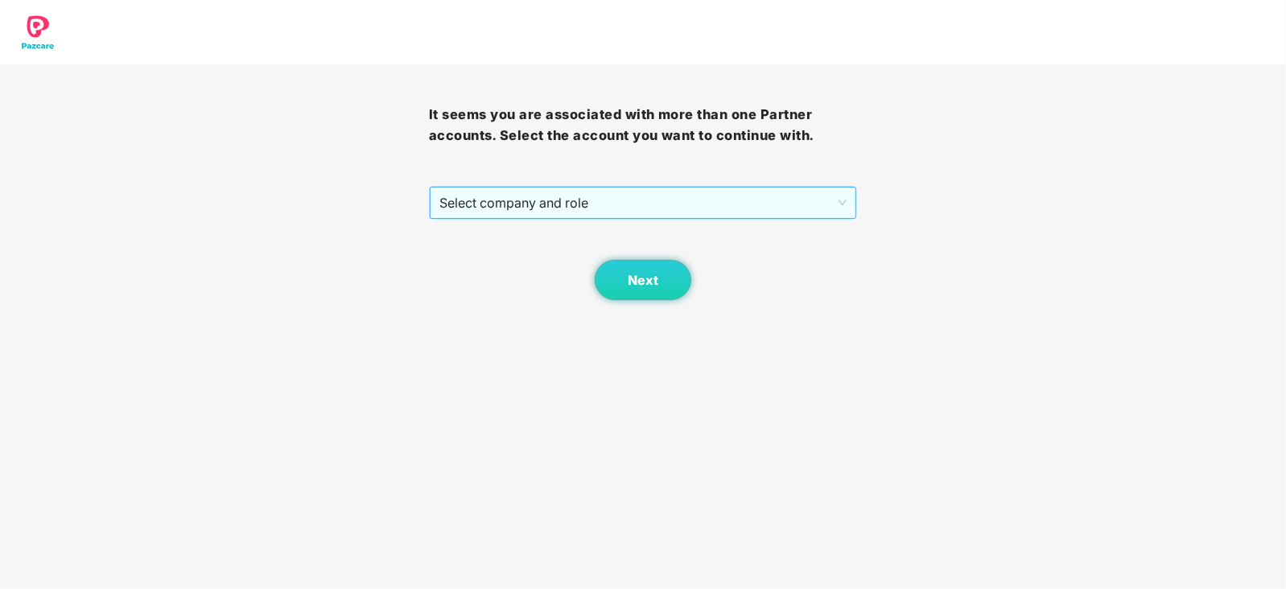
click at [612, 206] on span "Select company and role" at bounding box center [643, 203] width 408 height 31
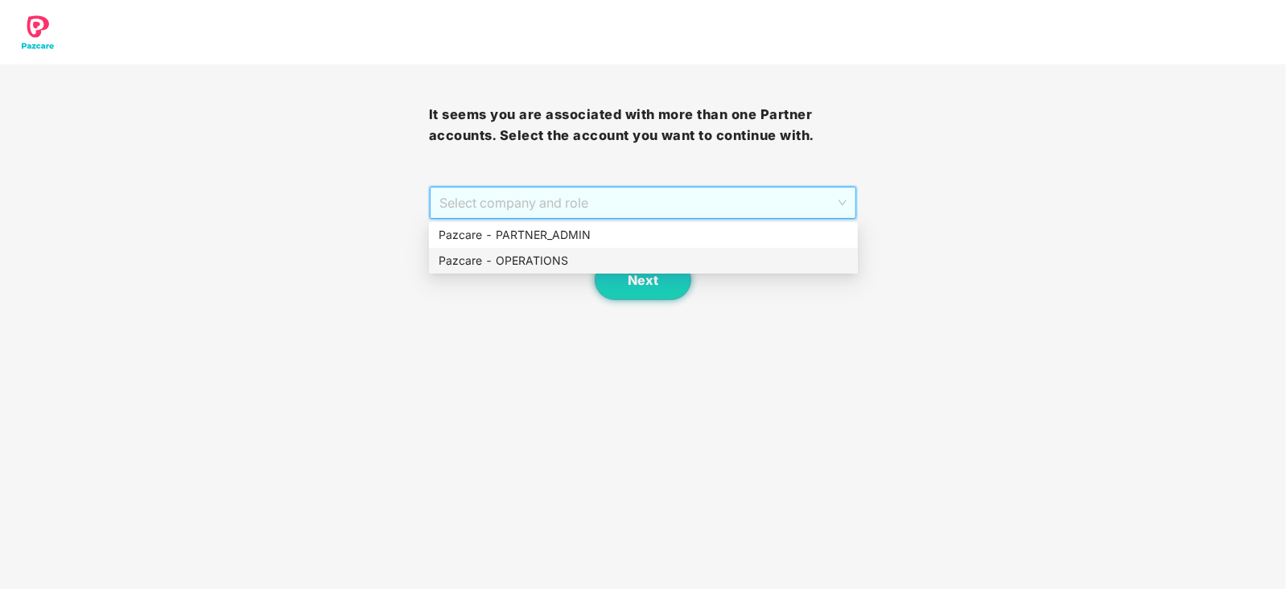
click at [550, 258] on div "Pazcare - OPERATIONS" at bounding box center [644, 261] width 410 height 18
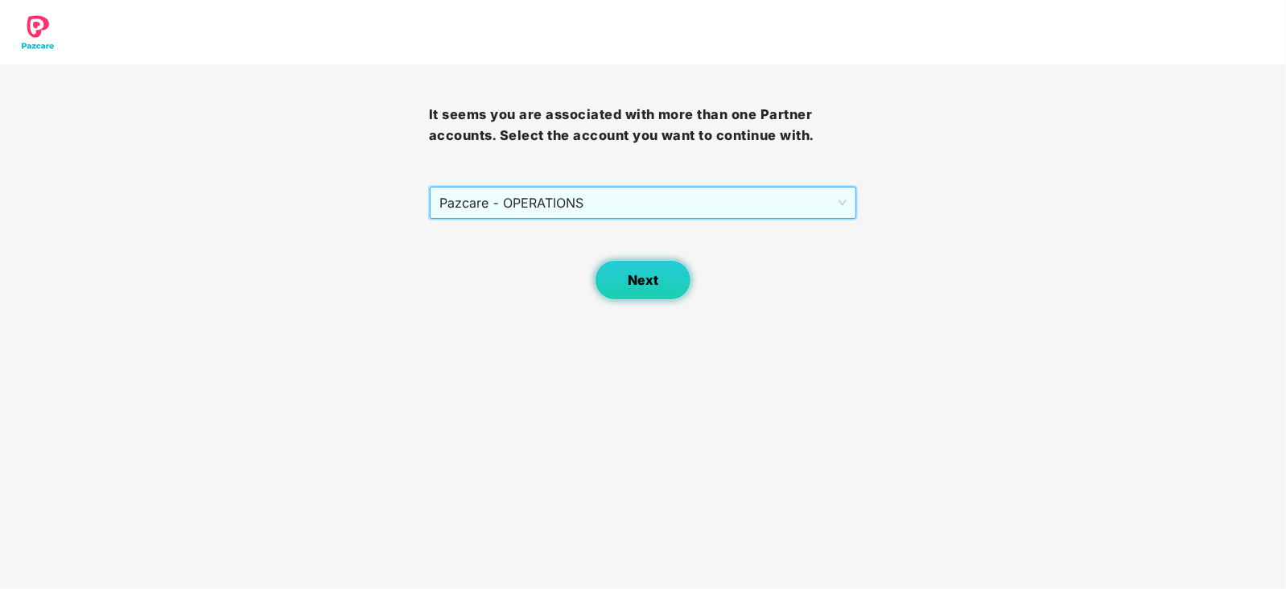
click at [624, 270] on button "Next" at bounding box center [643, 280] width 97 height 40
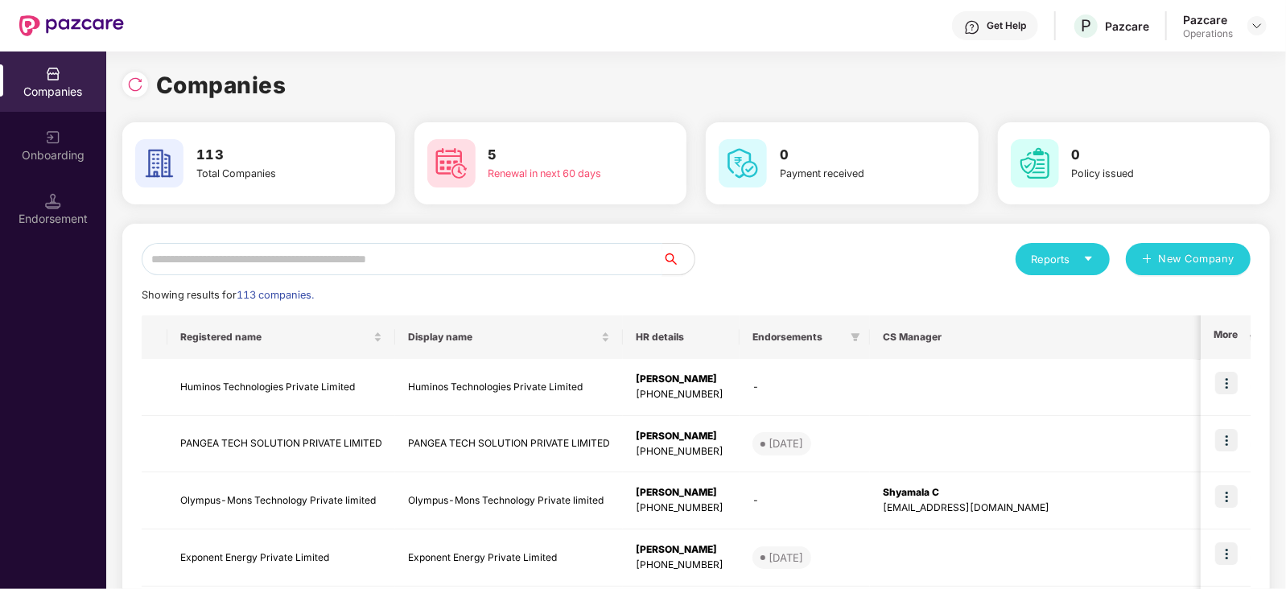
click at [506, 262] on input "text" at bounding box center [402, 259] width 521 height 32
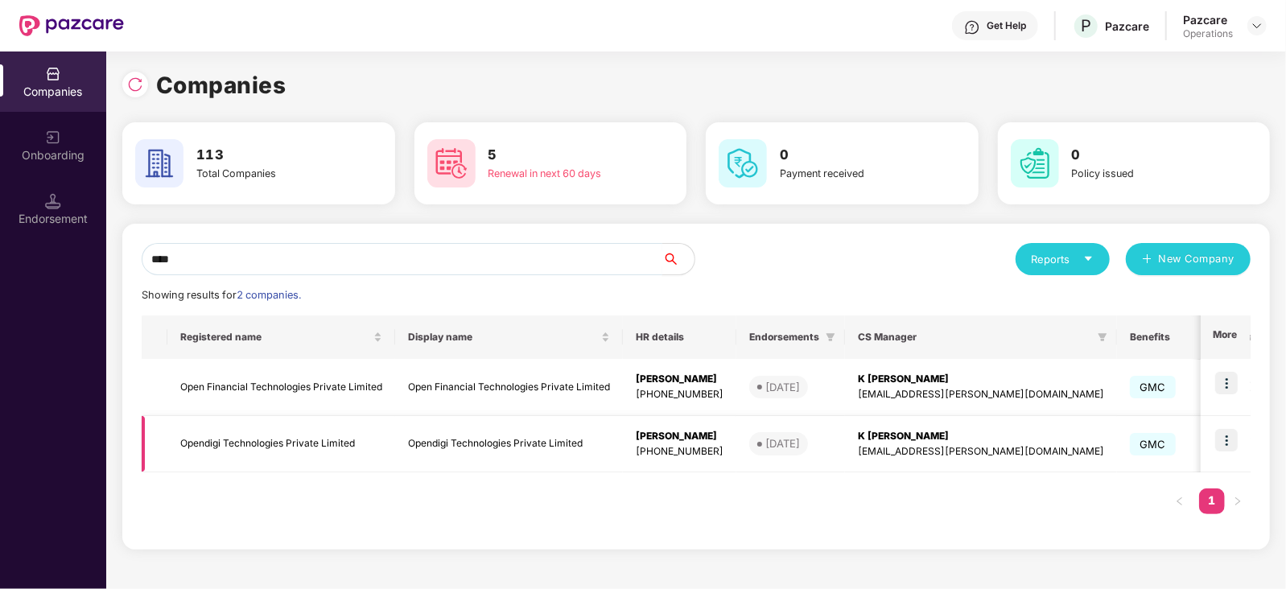
type input "****"
click at [283, 427] on td "Opendigi Technologies Private Limited" at bounding box center [281, 444] width 228 height 57
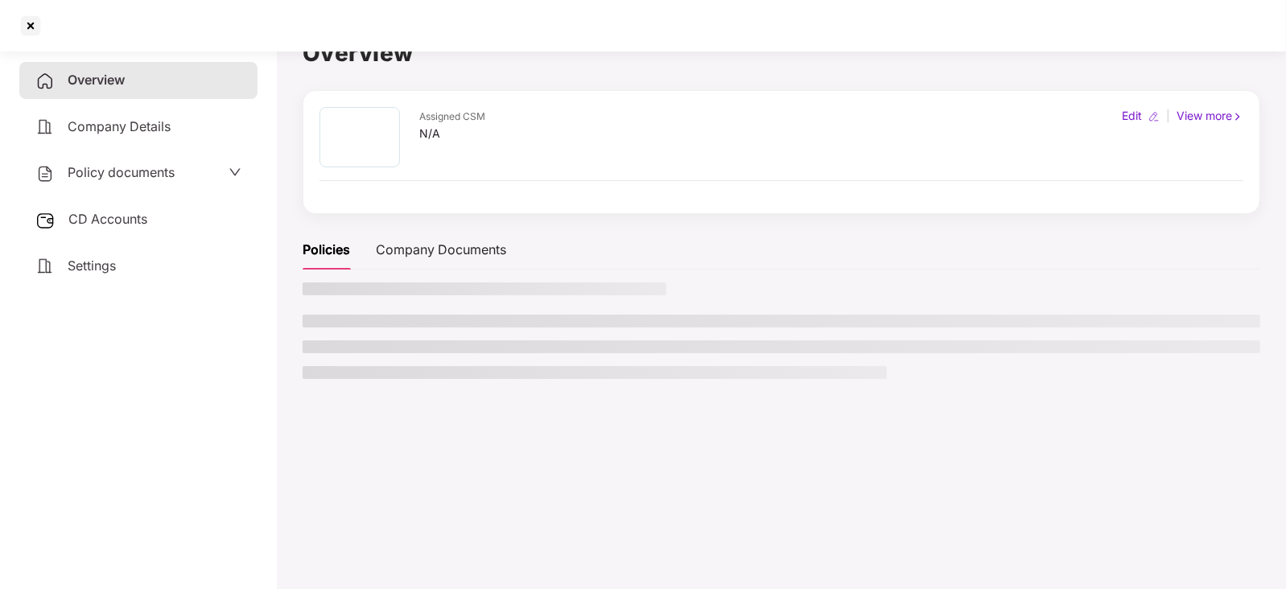
scroll to position [43, 0]
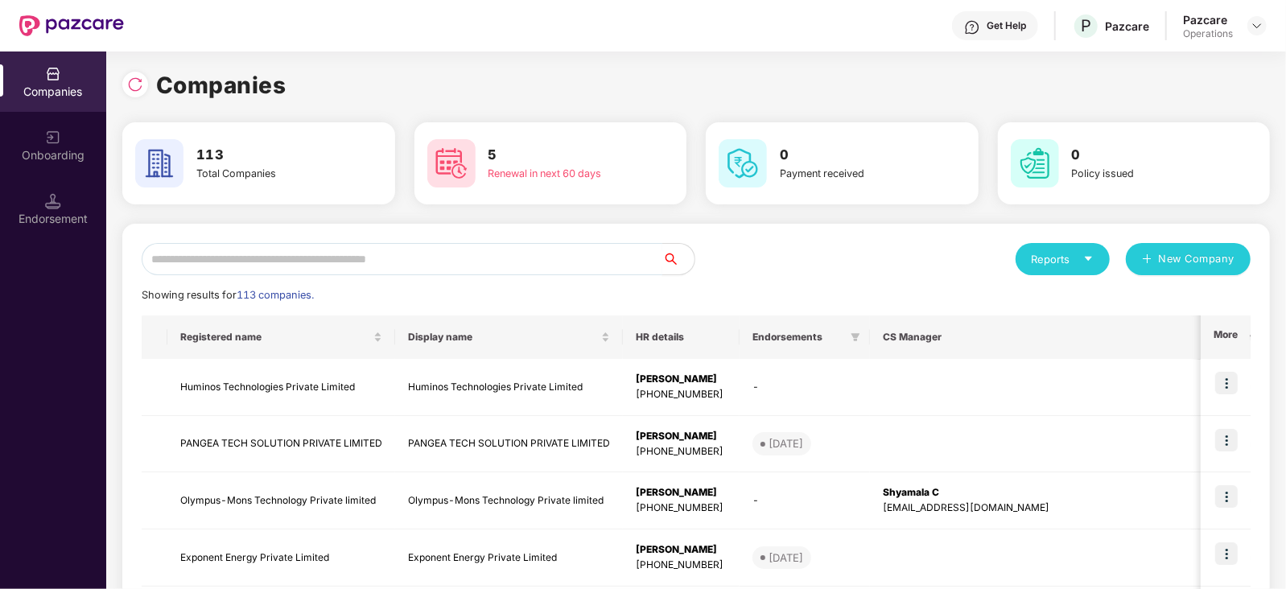
click at [320, 264] on input "text" at bounding box center [402, 259] width 521 height 32
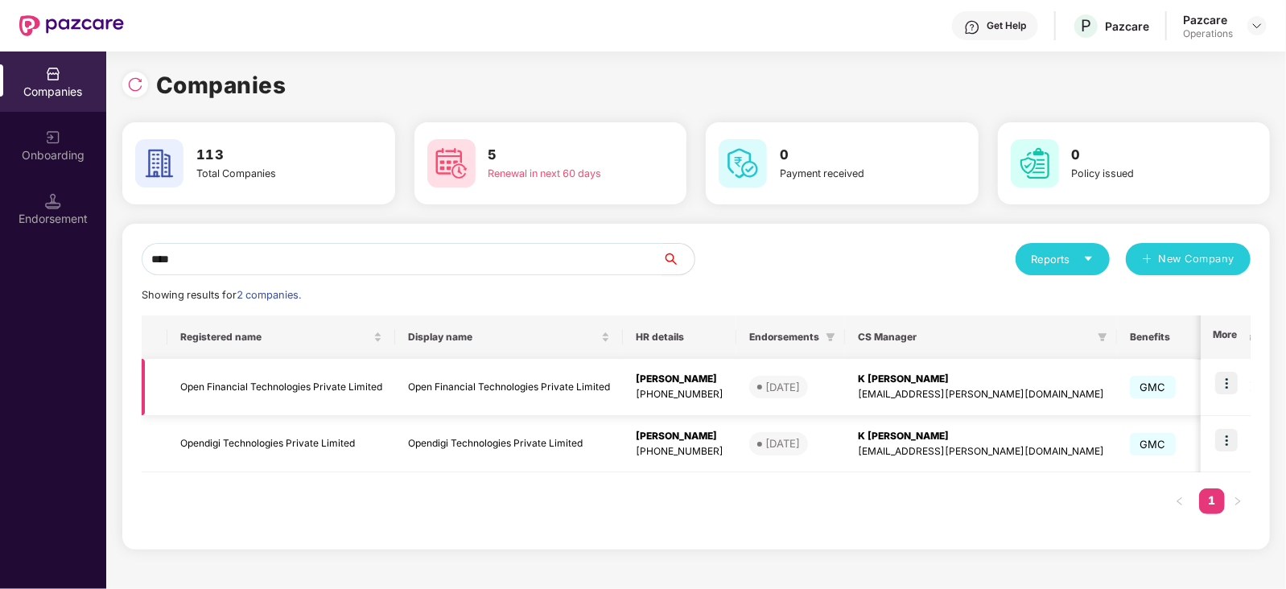
type input "****"
click at [281, 379] on td "Open Financial Technologies Private Limited" at bounding box center [281, 387] width 228 height 57
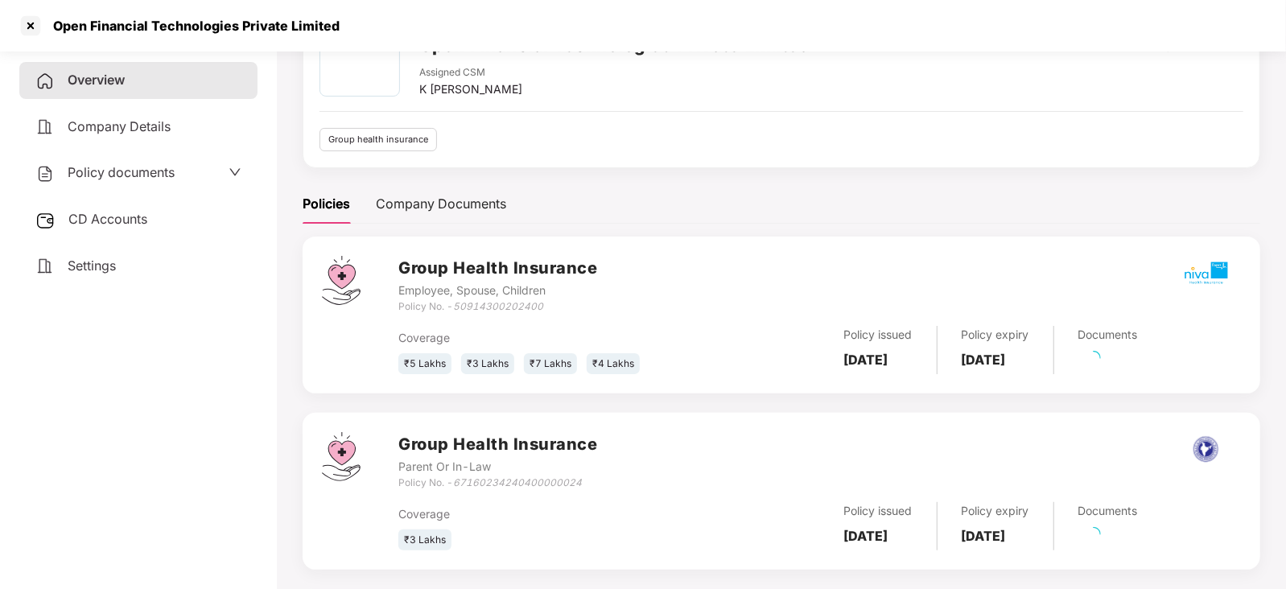
scroll to position [118, 0]
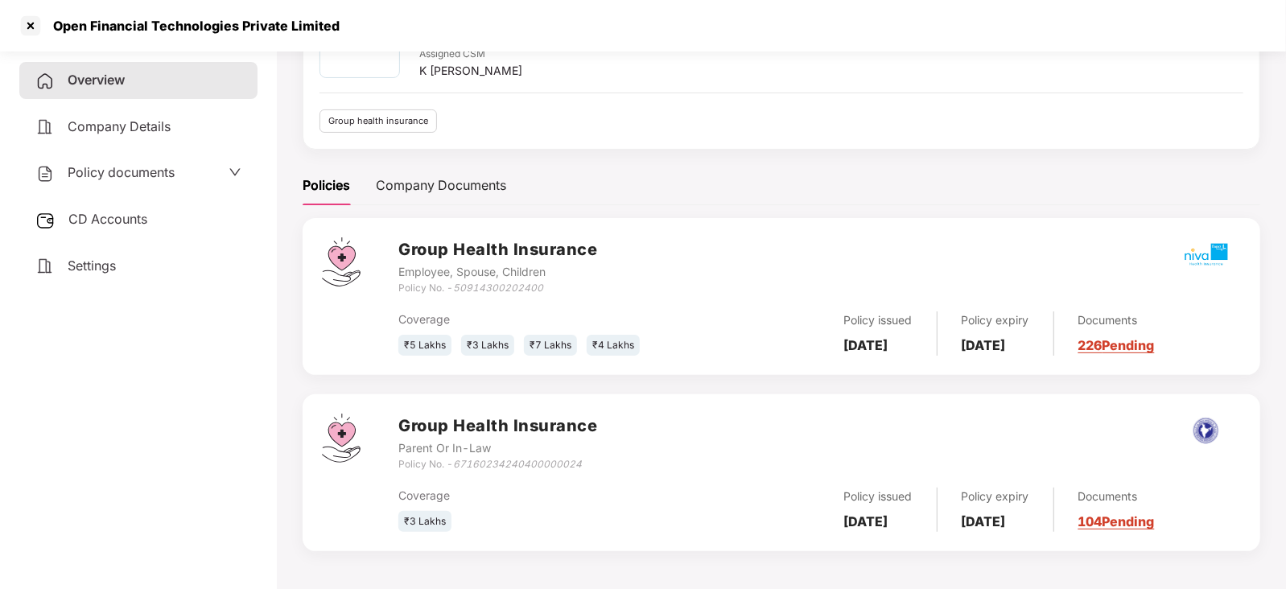
click at [89, 221] on span "CD Accounts" at bounding box center [107, 219] width 79 height 16
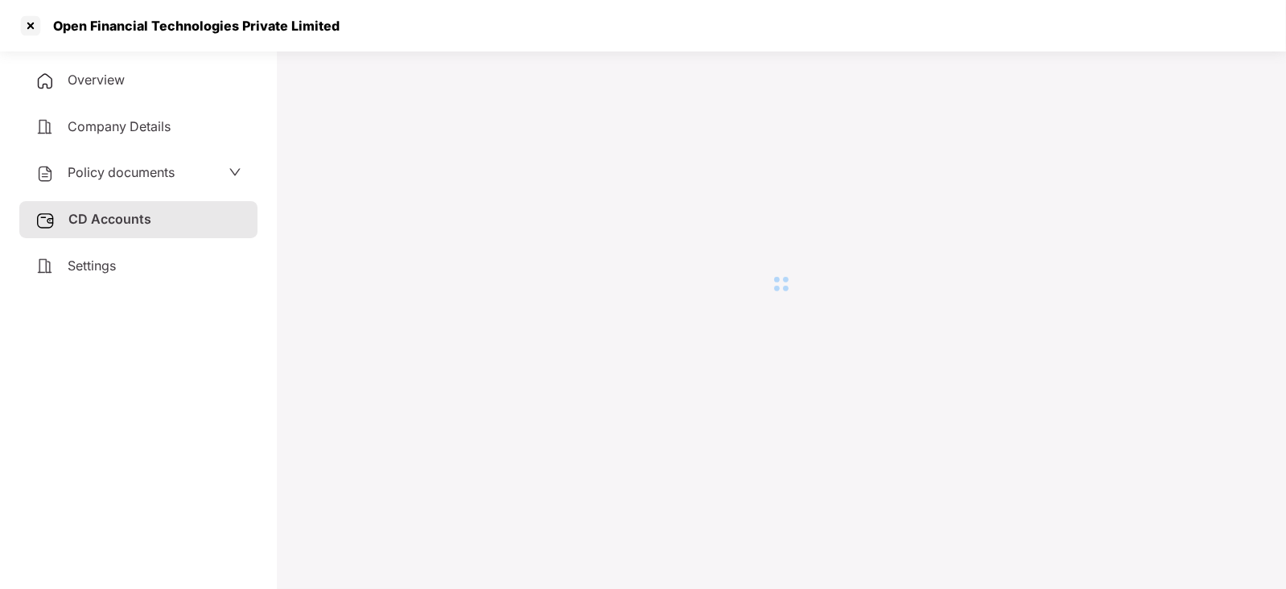
scroll to position [43, 0]
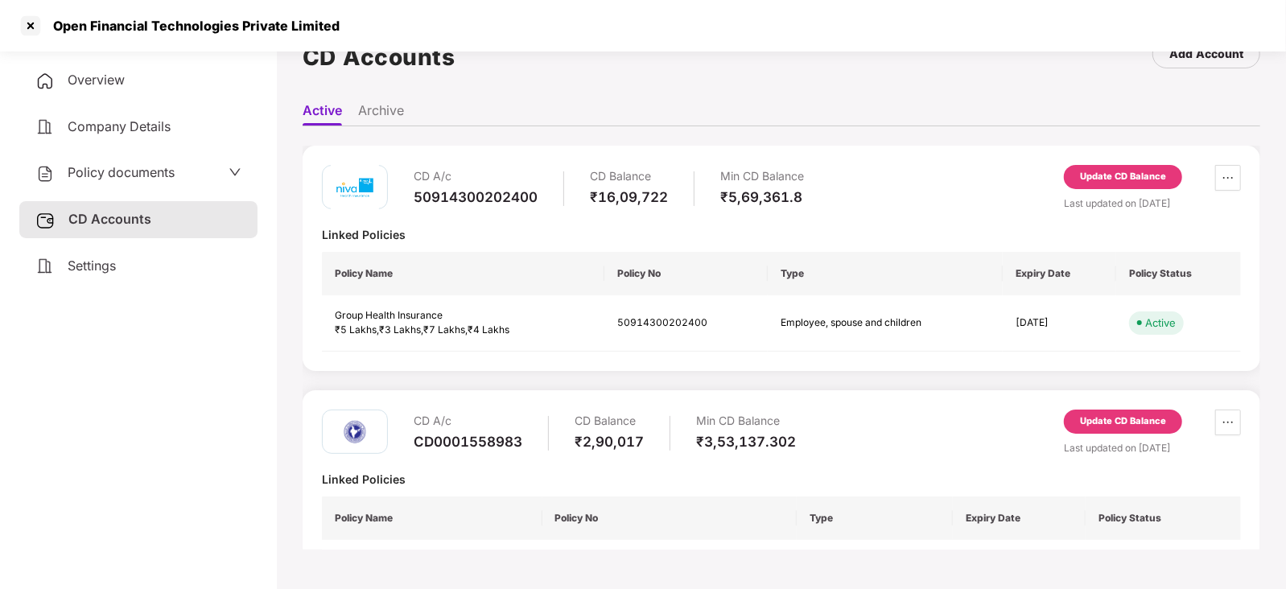
click at [1120, 424] on div "Update CD Balance" at bounding box center [1123, 421] width 86 height 14
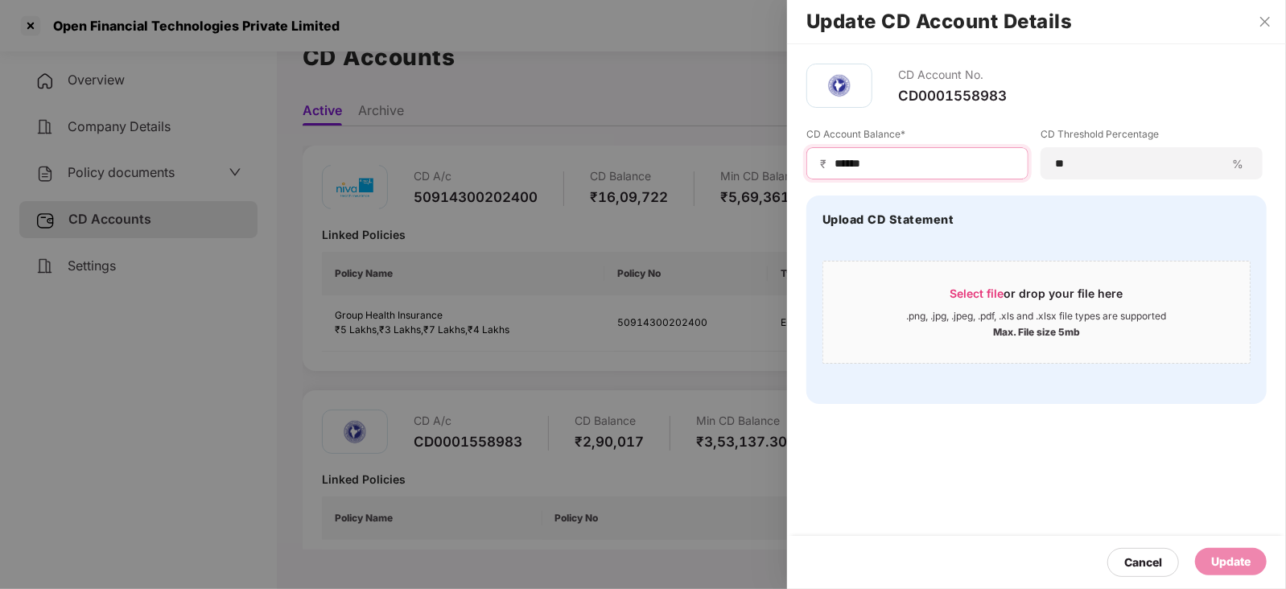
drag, startPoint x: 882, startPoint y: 155, endPoint x: 787, endPoint y: 151, distance: 95.0
click at [787, 151] on div "CD Account No. CD0001558983 CD Account Balance* ₹ ****** CD Threshold Percentag…" at bounding box center [1036, 233] width 499 height 379
paste input
type input "******"
click at [1218, 557] on div "Update" at bounding box center [1230, 562] width 39 height 18
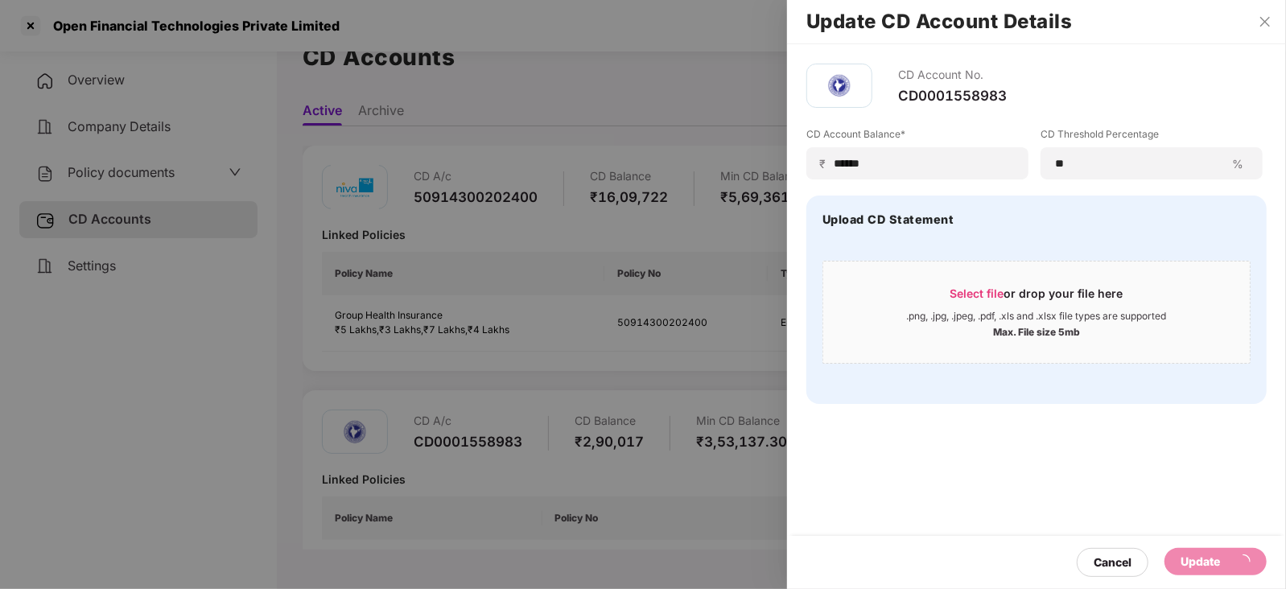
click at [129, 177] on div at bounding box center [643, 294] width 1286 height 589
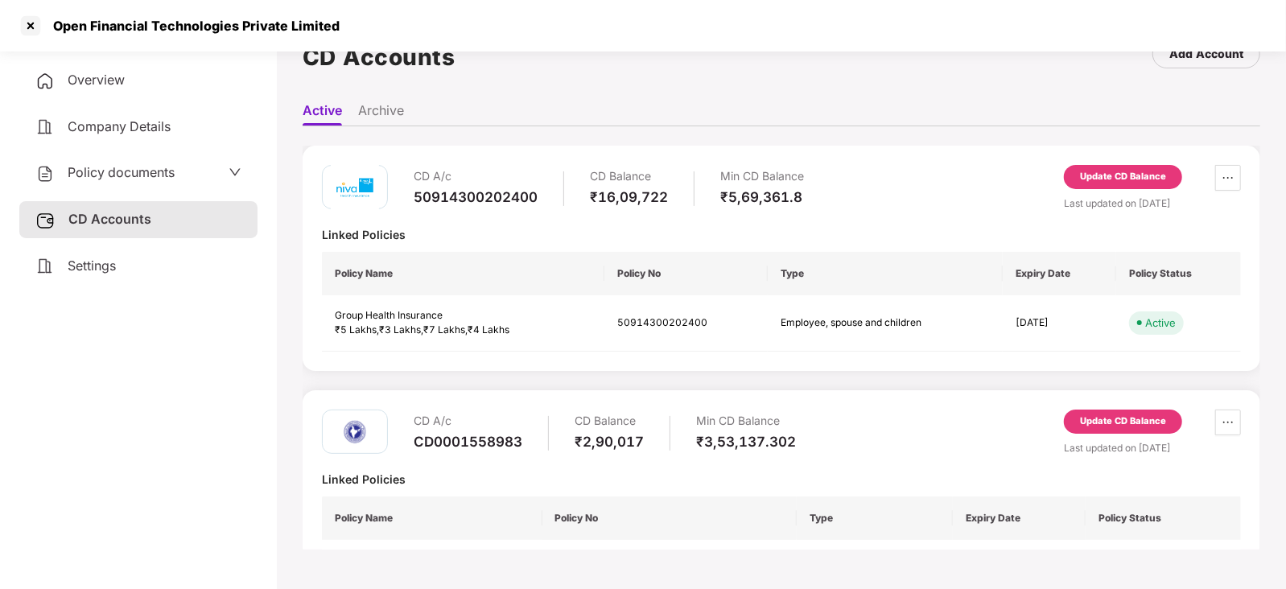
click at [129, 177] on span "Policy documents" at bounding box center [121, 172] width 107 height 16
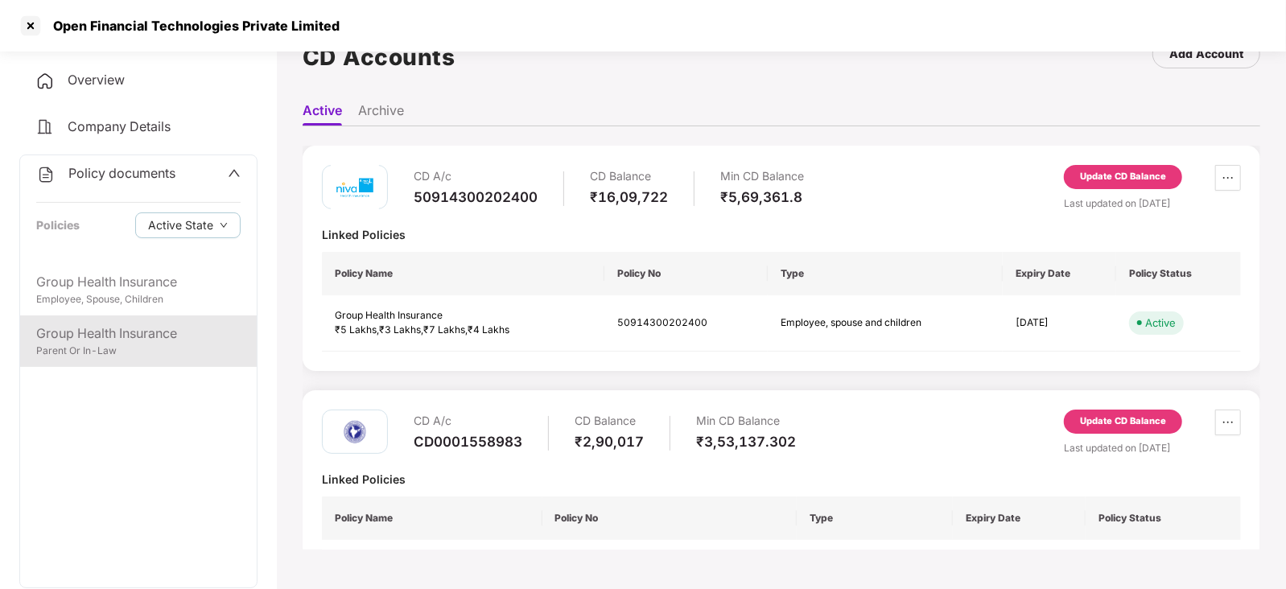
click at [140, 331] on div "Group Health Insurance" at bounding box center [138, 334] width 204 height 20
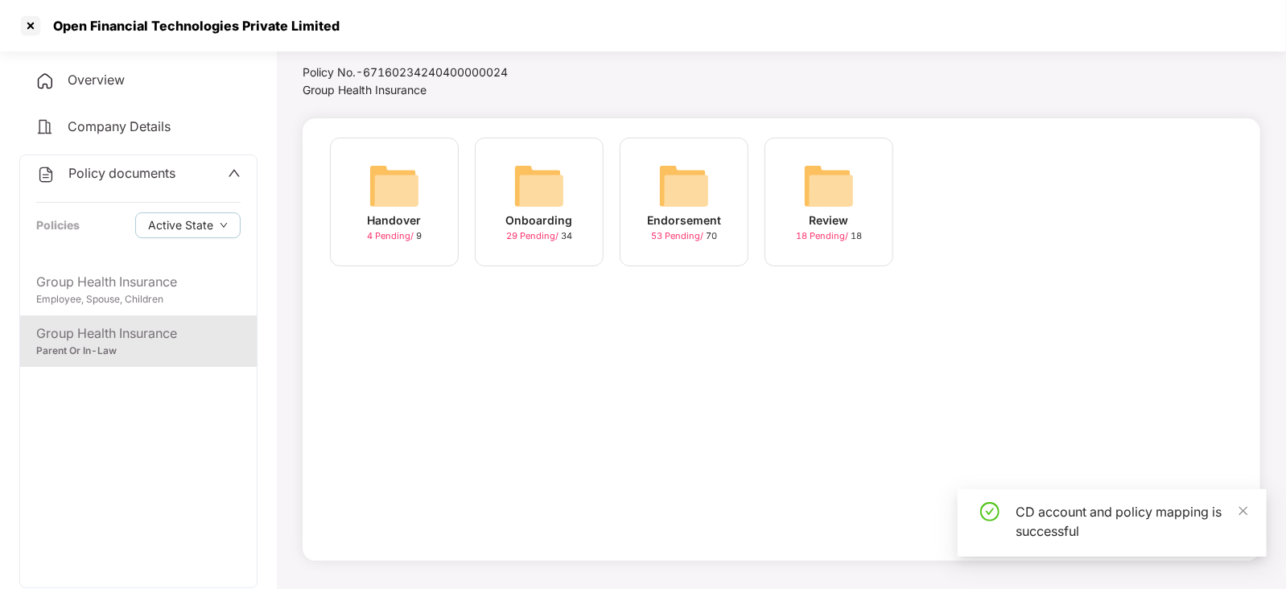
click at [707, 188] on img at bounding box center [684, 186] width 52 height 52
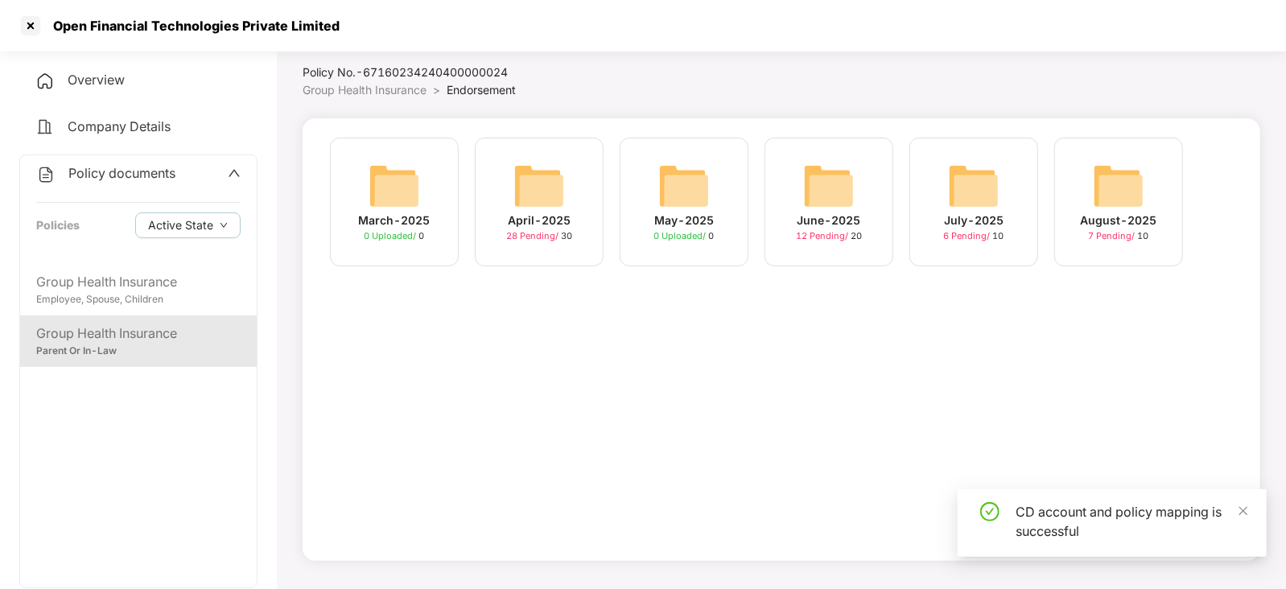
click at [1106, 184] on img at bounding box center [1119, 186] width 52 height 52
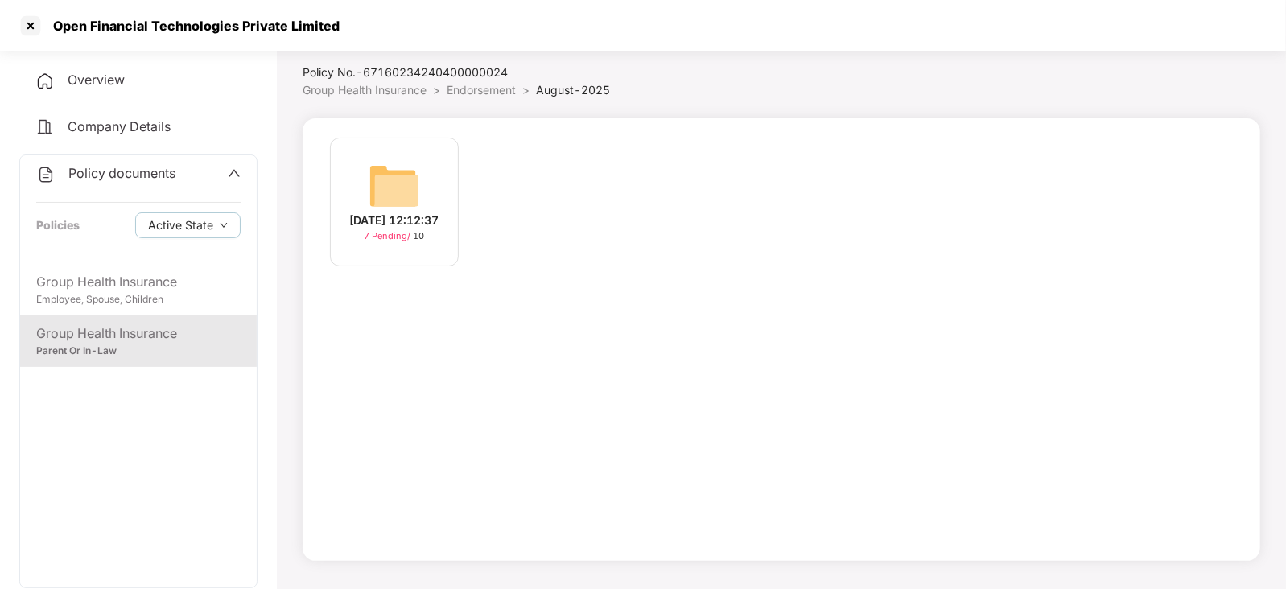
click at [399, 193] on img at bounding box center [395, 186] width 52 height 52
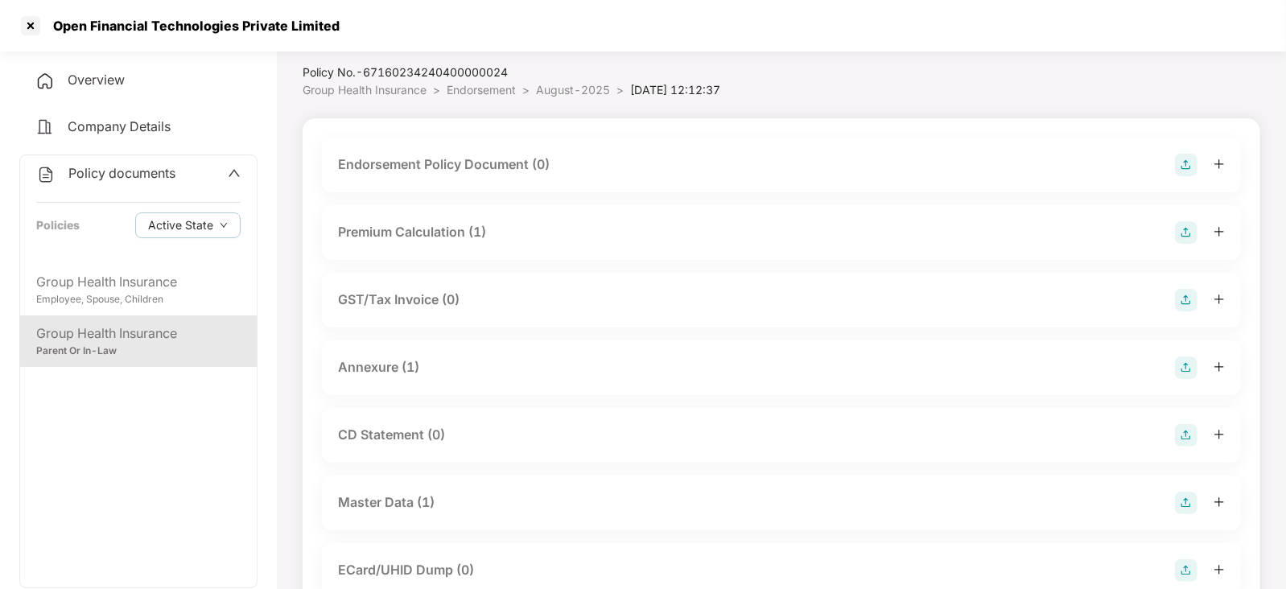
click at [1184, 160] on img at bounding box center [1186, 165] width 23 height 23
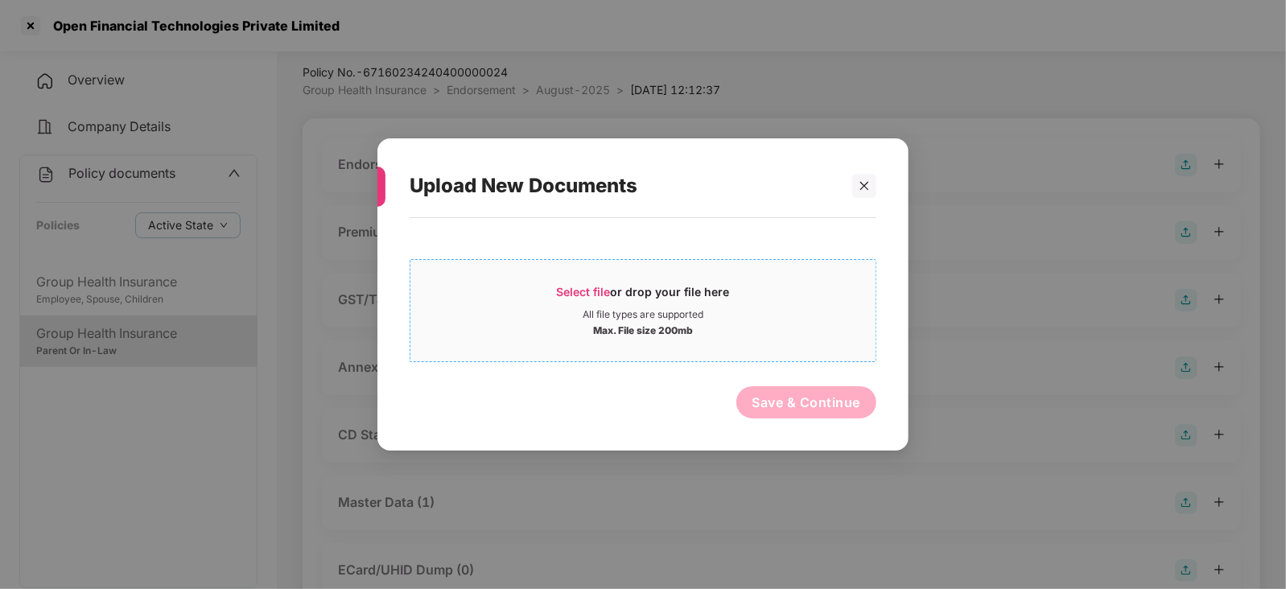
click at [571, 291] on span "Select file" at bounding box center [584, 292] width 54 height 14
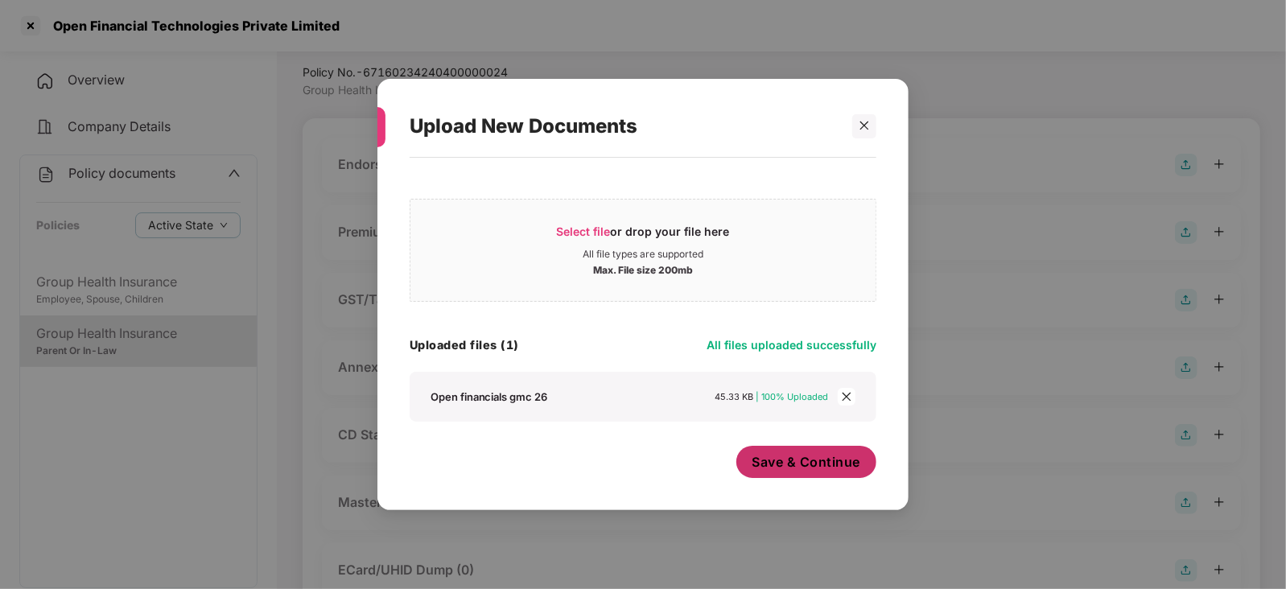
click at [810, 468] on span "Save & Continue" at bounding box center [806, 462] width 109 height 18
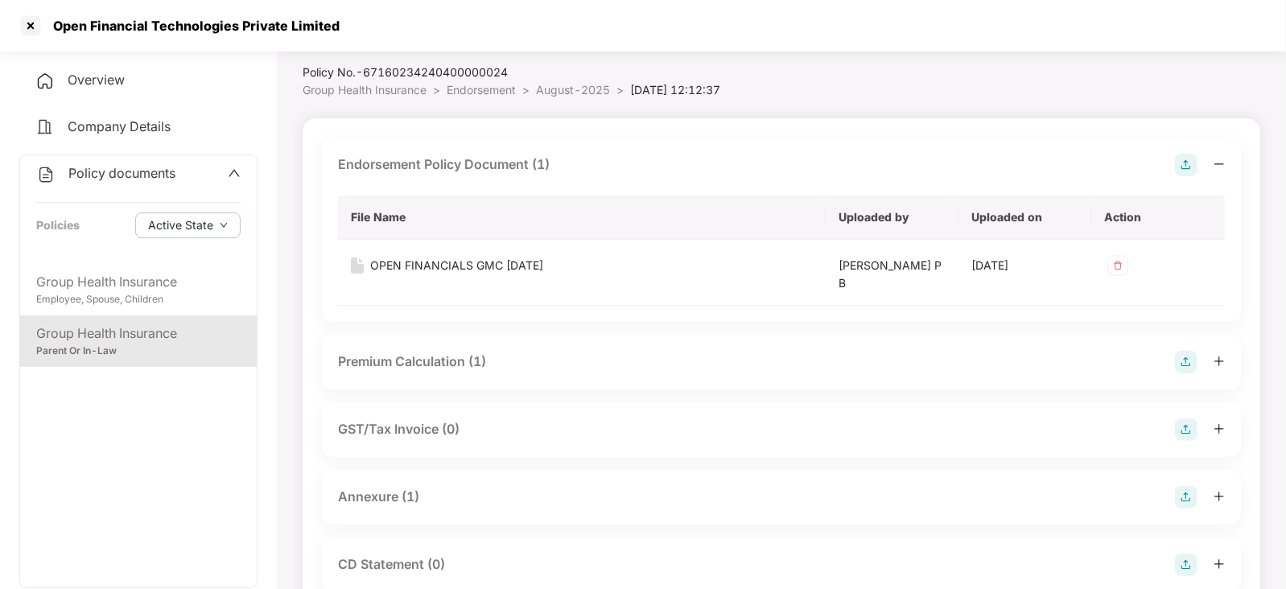
click at [1183, 364] on img at bounding box center [1186, 362] width 23 height 23
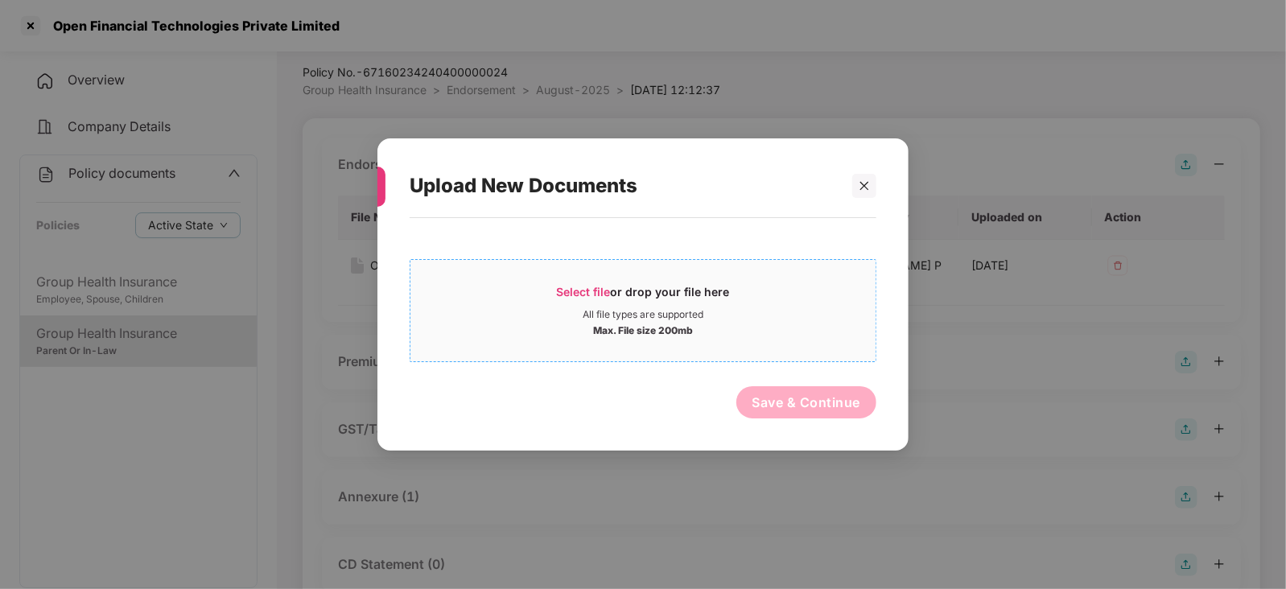
click at [588, 288] on span "Select file" at bounding box center [584, 292] width 54 height 14
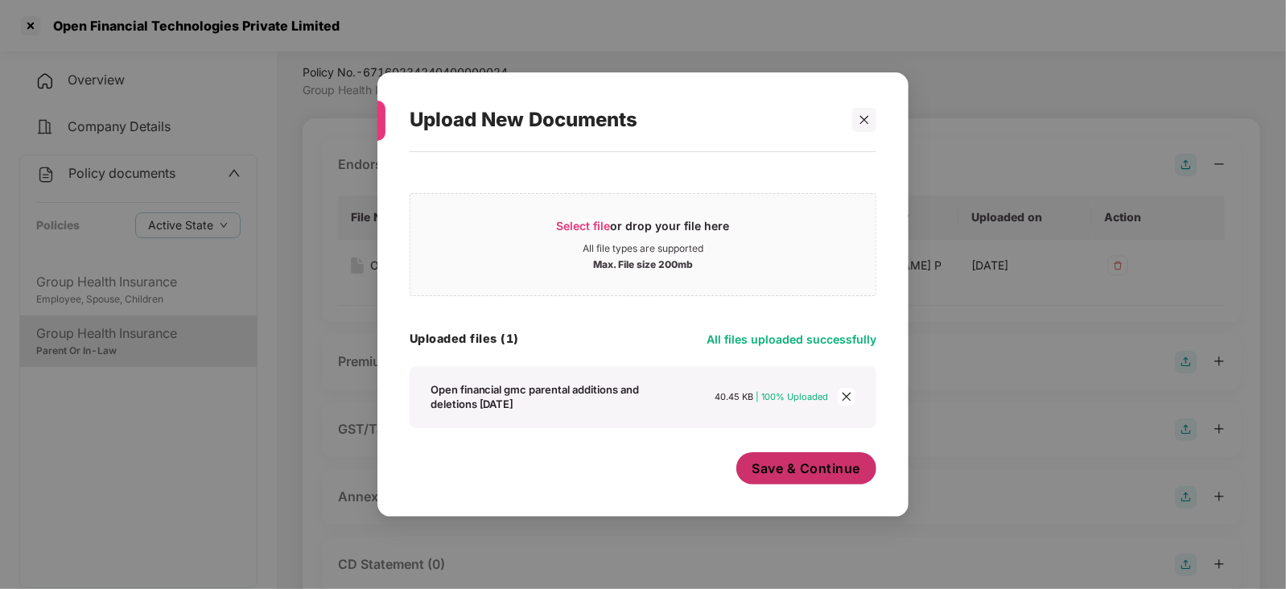
click at [778, 476] on span "Save & Continue" at bounding box center [806, 469] width 109 height 18
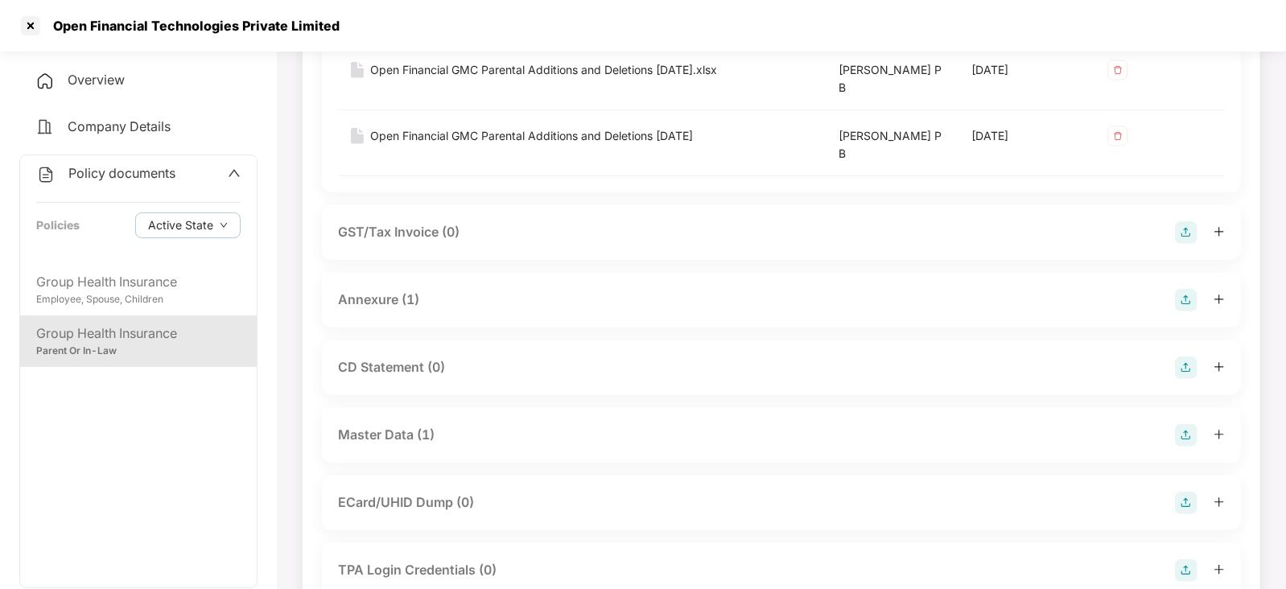
scroll to position [547, 0]
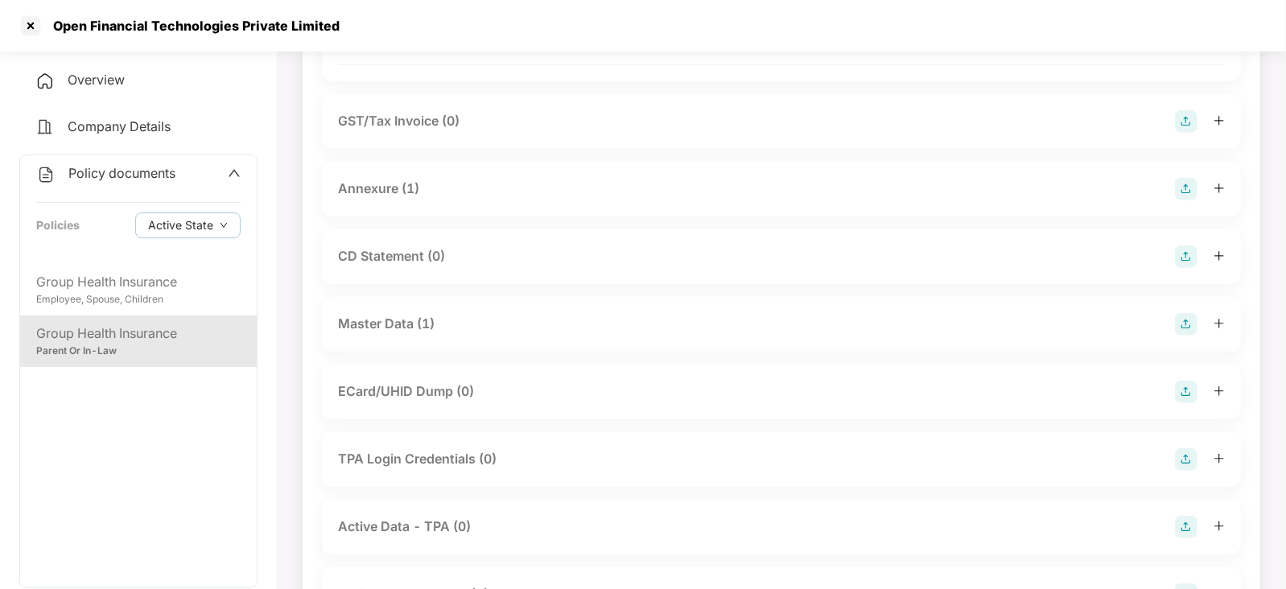
click at [1180, 188] on img at bounding box center [1186, 189] width 23 height 23
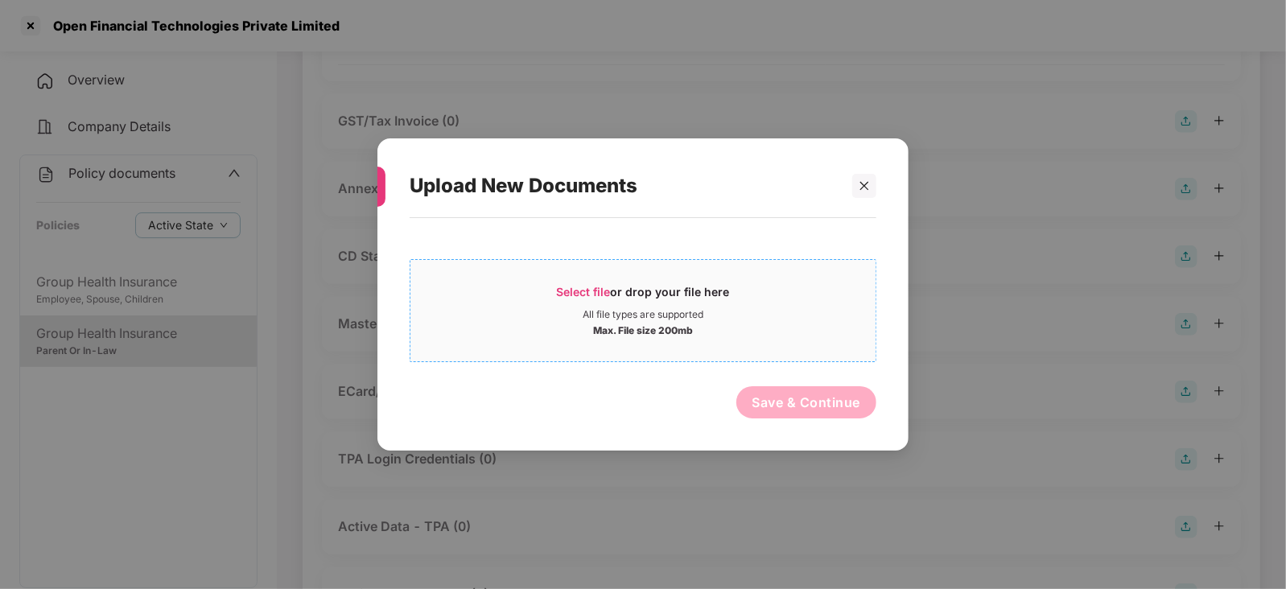
click at [571, 291] on span "Select file" at bounding box center [584, 292] width 54 height 14
click at [873, 187] on div at bounding box center [864, 186] width 24 height 24
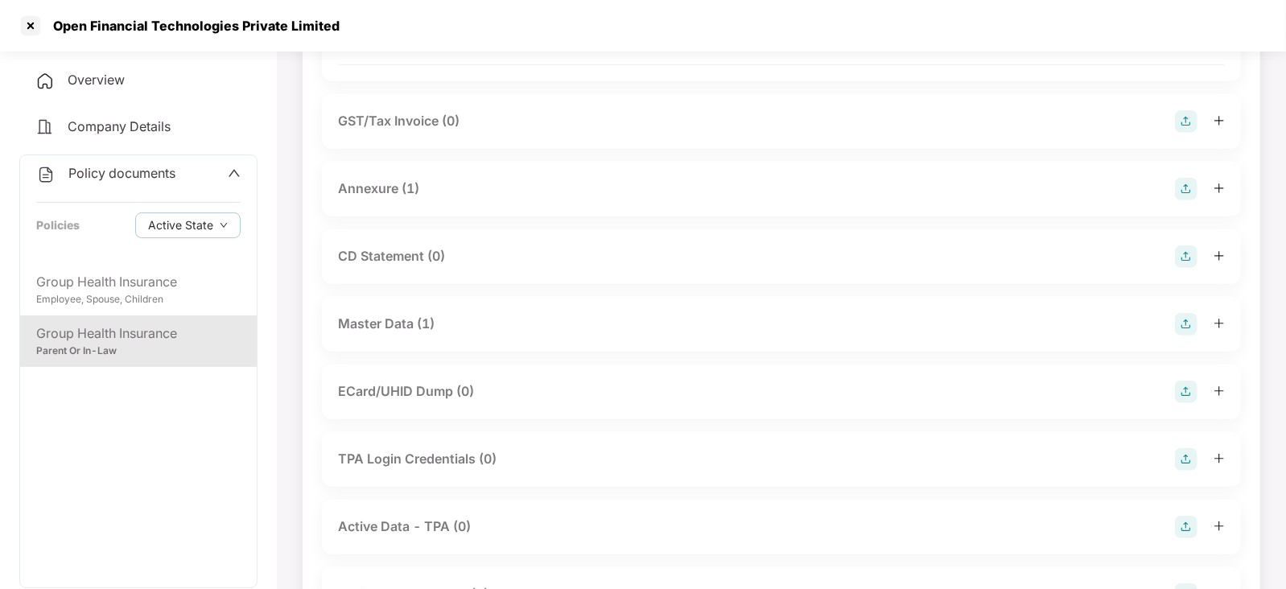
click at [1188, 324] on img at bounding box center [1186, 324] width 23 height 23
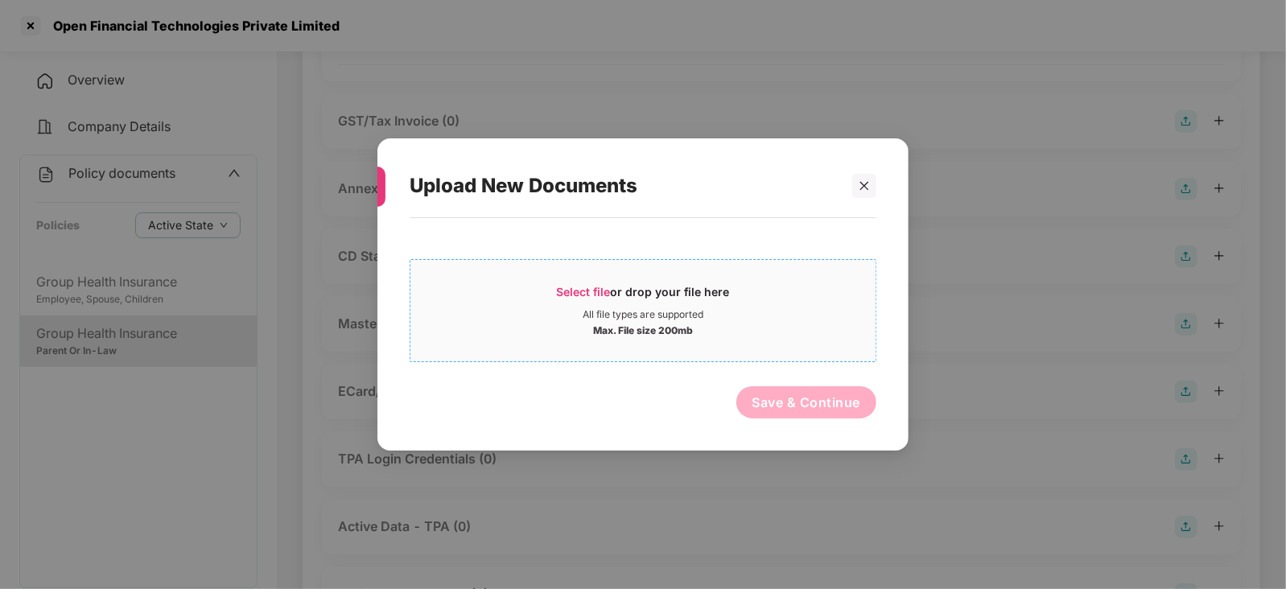
click at [587, 285] on span "Select file" at bounding box center [584, 292] width 54 height 14
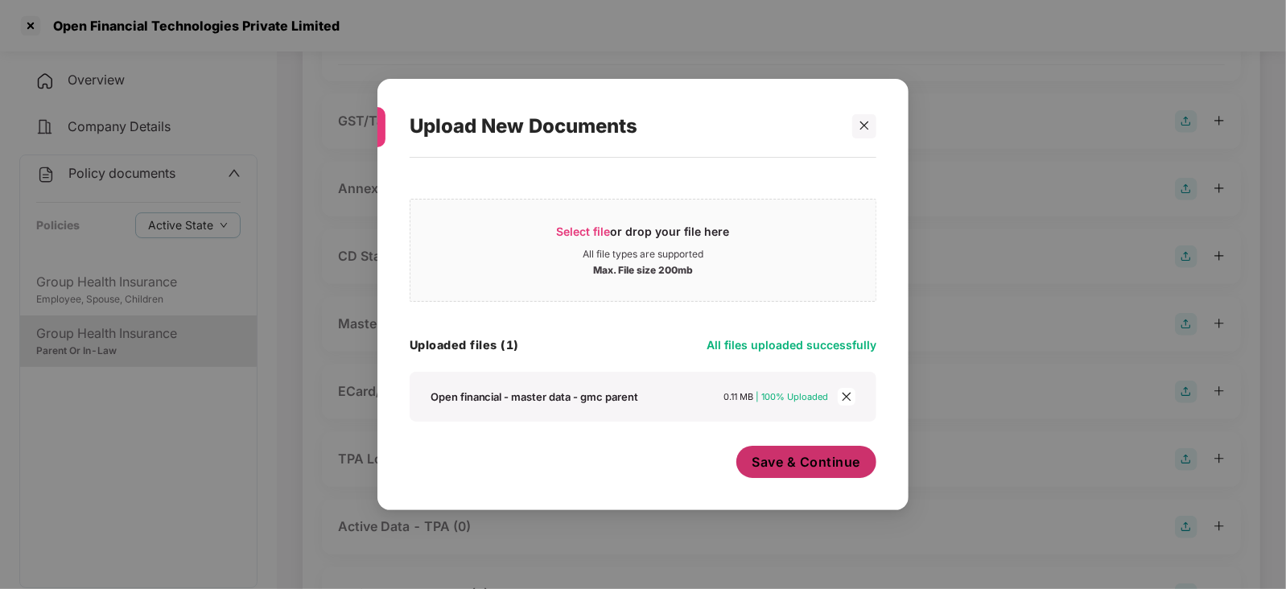
click at [807, 464] on span "Save & Continue" at bounding box center [806, 462] width 109 height 18
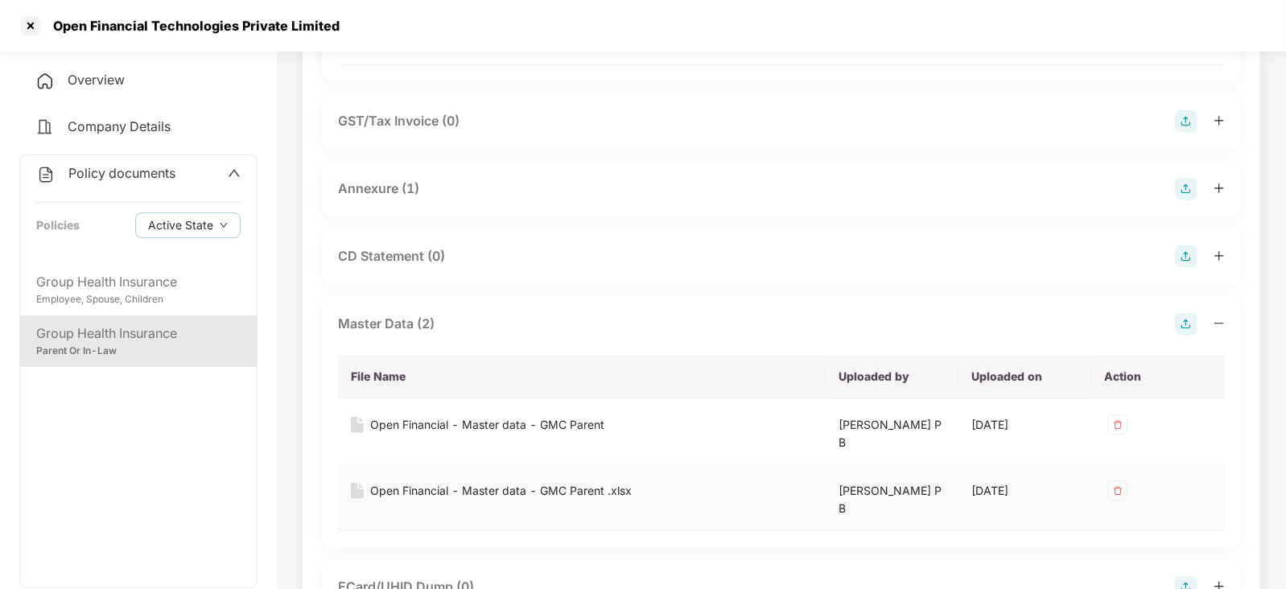
click at [1107, 487] on img at bounding box center [1118, 491] width 26 height 26
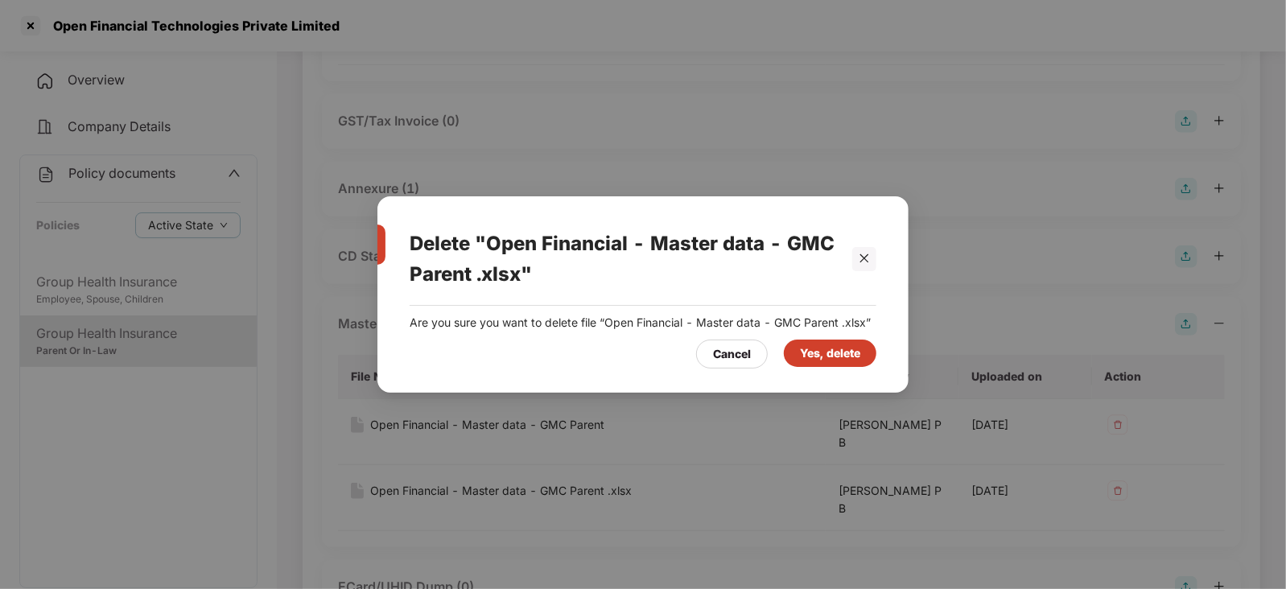
click at [804, 347] on div "Yes, delete" at bounding box center [830, 353] width 60 height 18
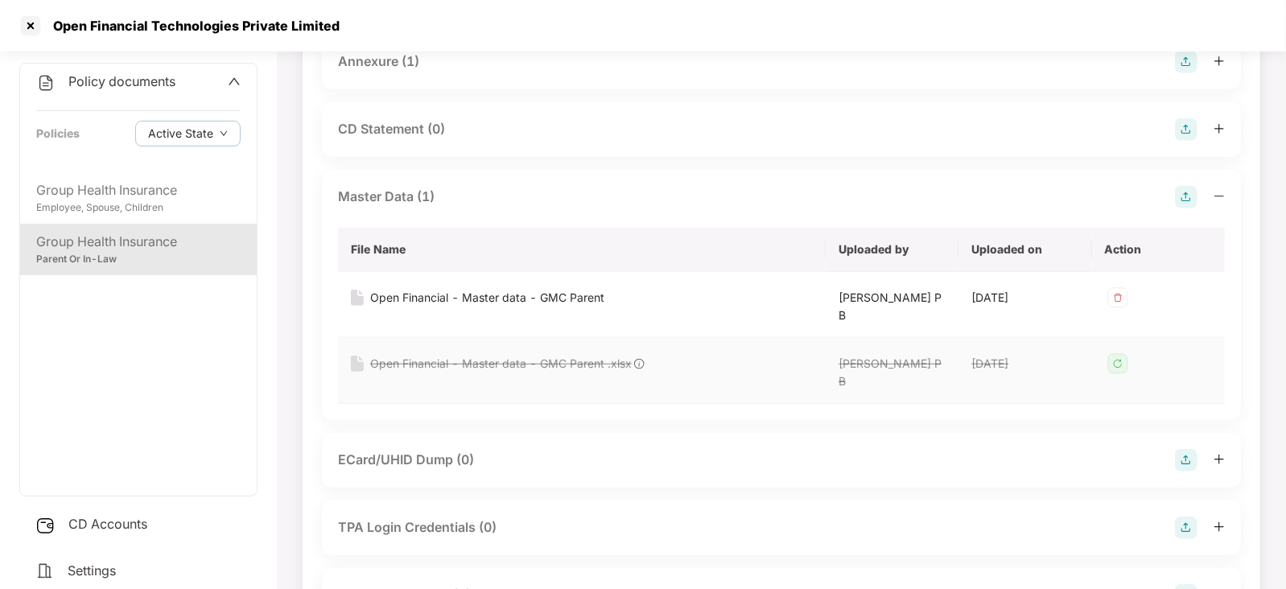
scroll to position [647, 0]
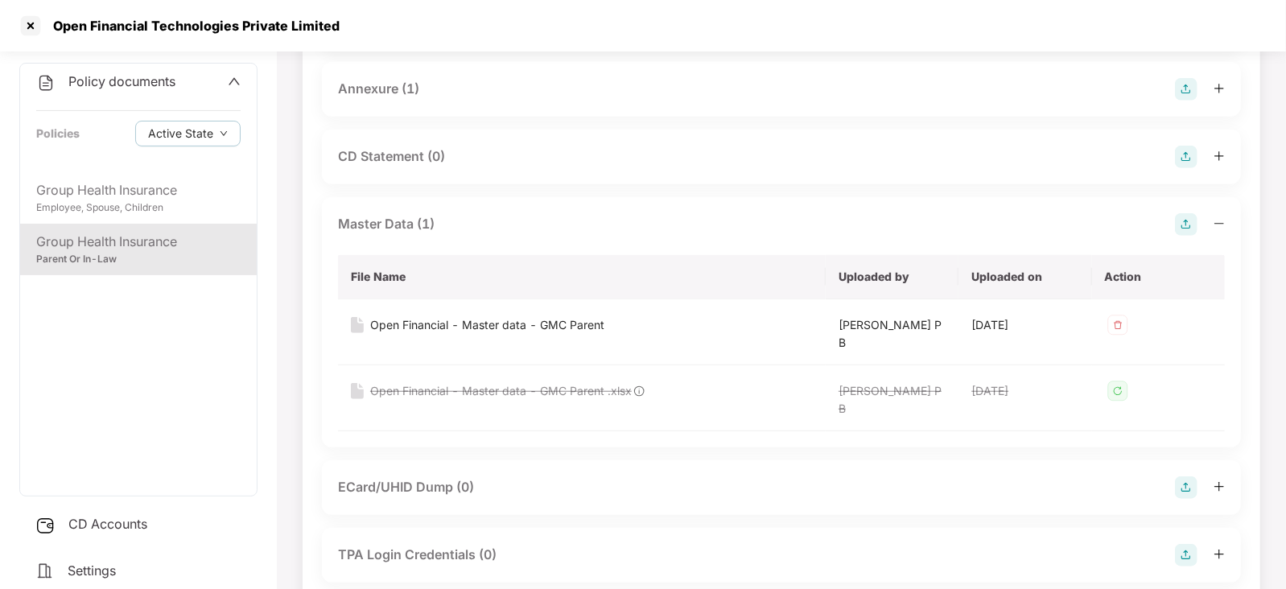
click at [43, 30] on div "Open Financial Technologies Private Limited" at bounding box center [191, 26] width 296 height 16
click at [31, 26] on div at bounding box center [31, 26] width 26 height 26
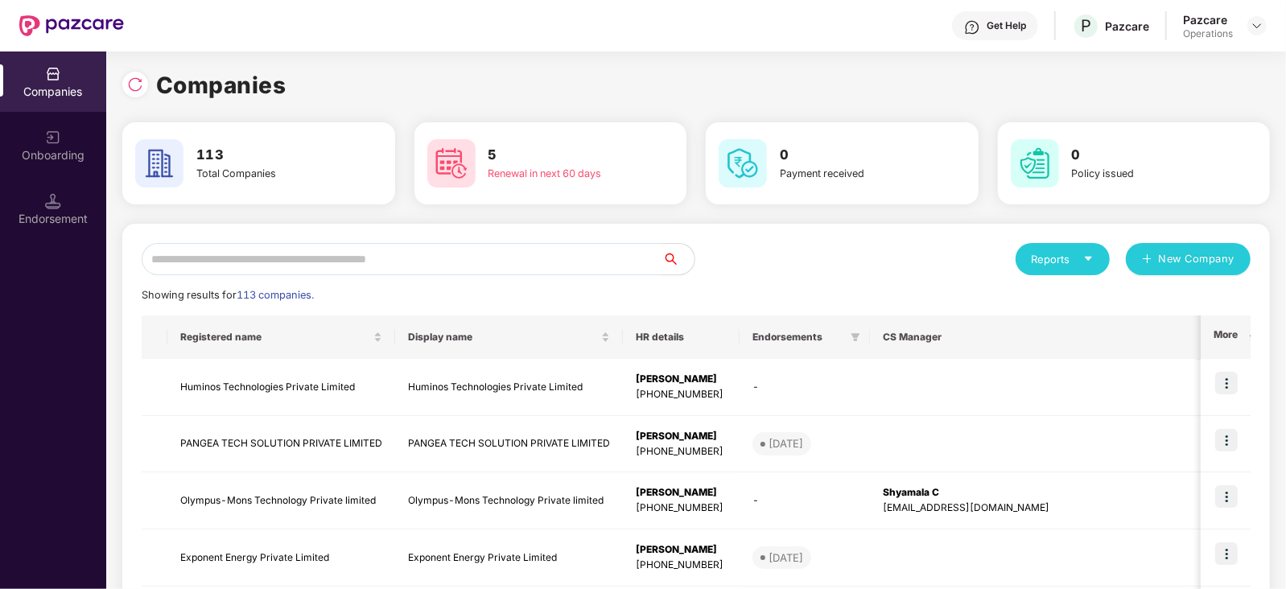
drag, startPoint x: 211, startPoint y: 278, endPoint x: 213, endPoint y: 263, distance: 15.5
click at [213, 263] on input "text" at bounding box center [402, 259] width 521 height 32
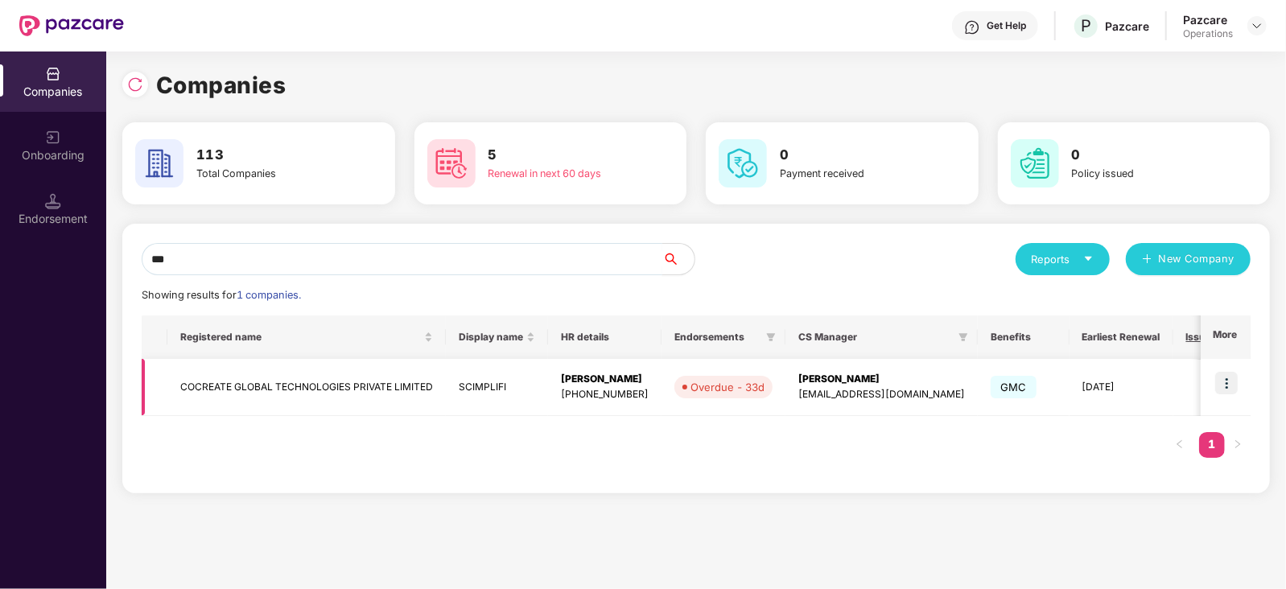
type input "***"
click at [1232, 386] on img at bounding box center [1226, 383] width 23 height 23
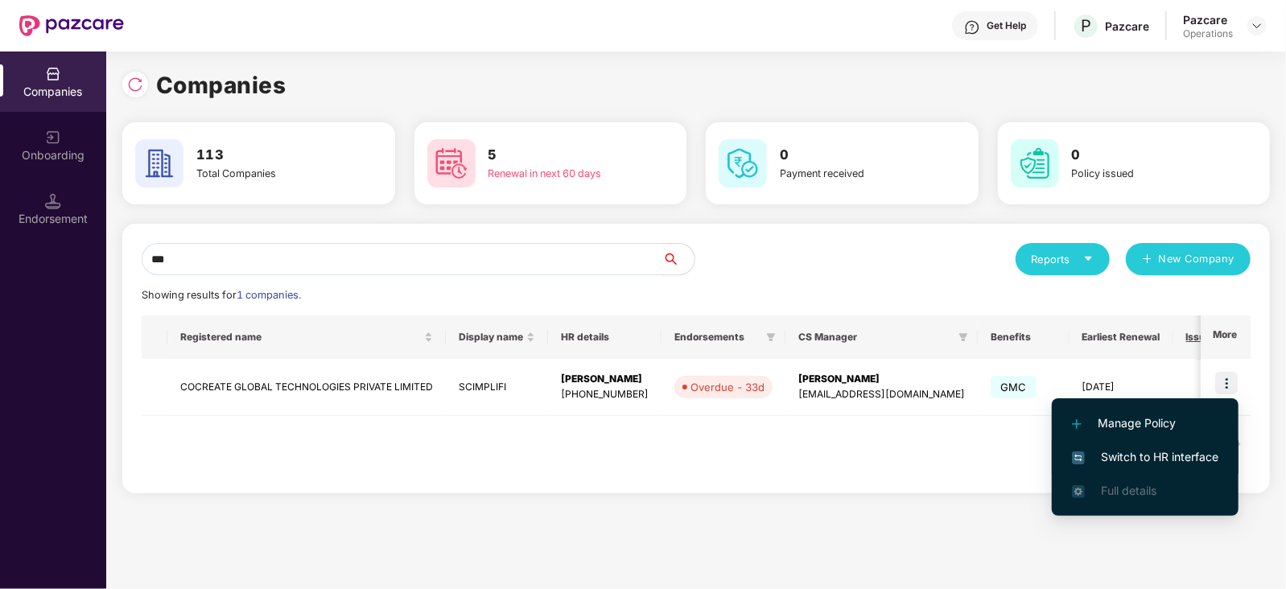
click at [1203, 452] on span "Switch to HR interface" at bounding box center [1145, 457] width 146 height 18
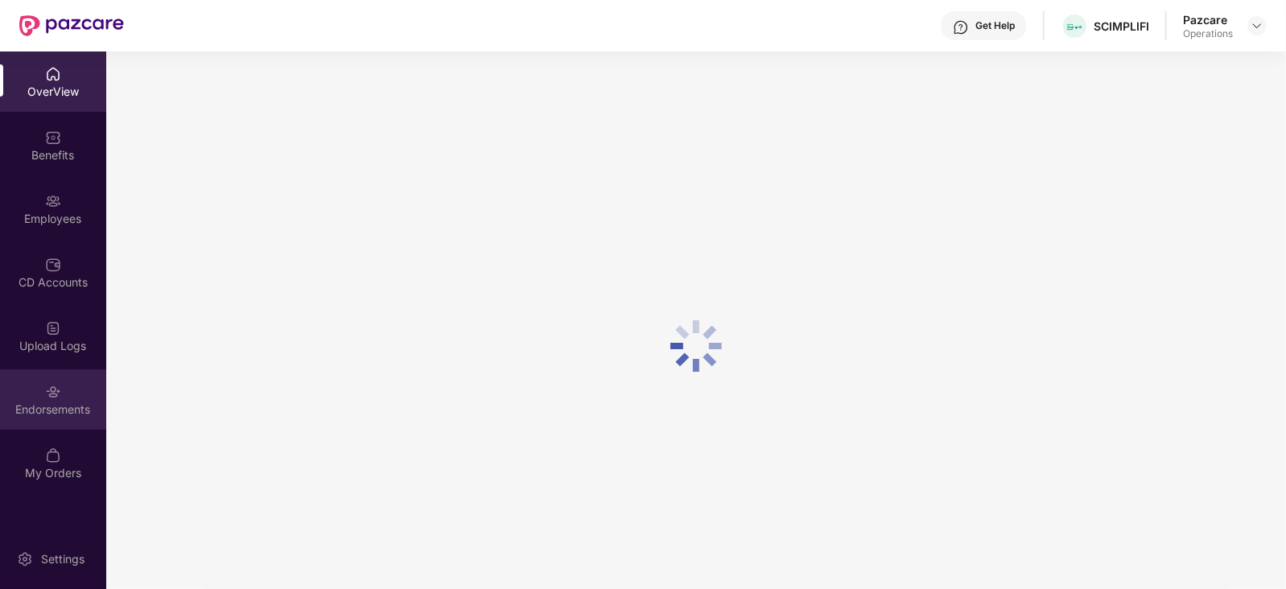
click at [56, 402] on div "Endorsements" at bounding box center [53, 410] width 106 height 16
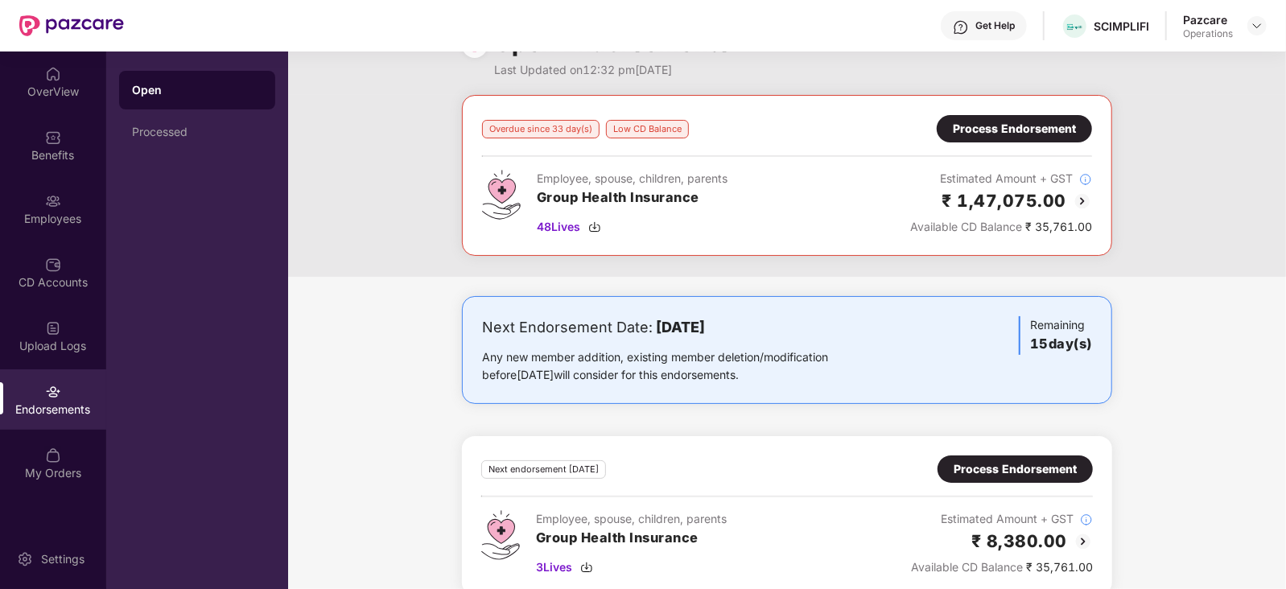
scroll to position [69, 0]
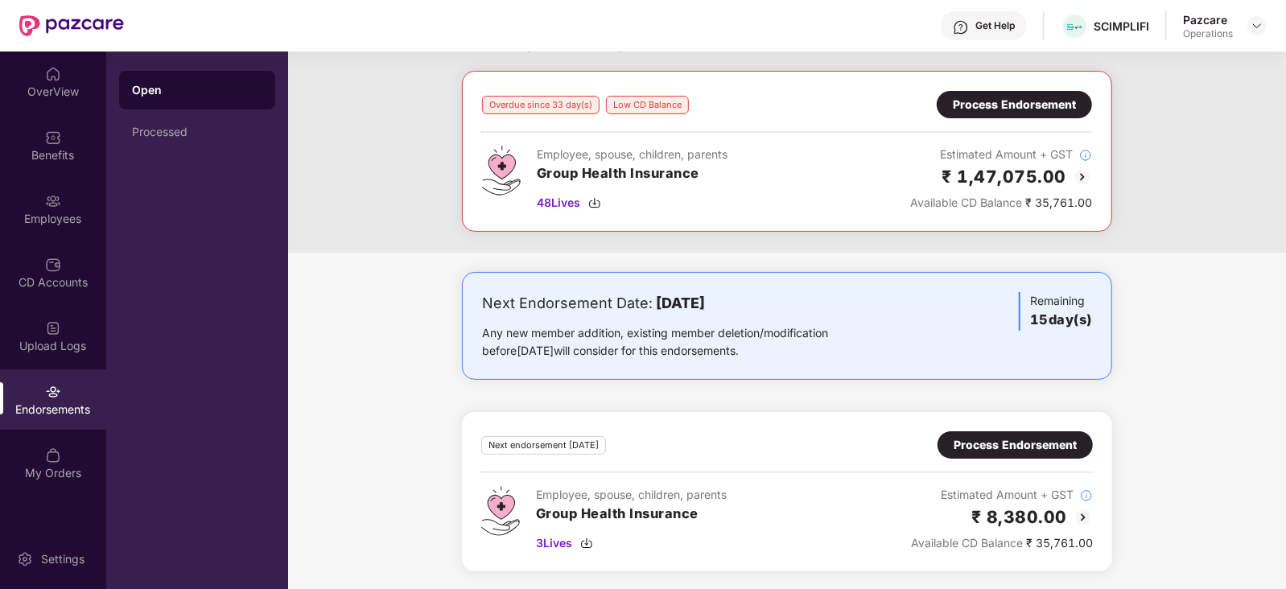
click at [1026, 443] on div "Process Endorsement" at bounding box center [1015, 445] width 123 height 18
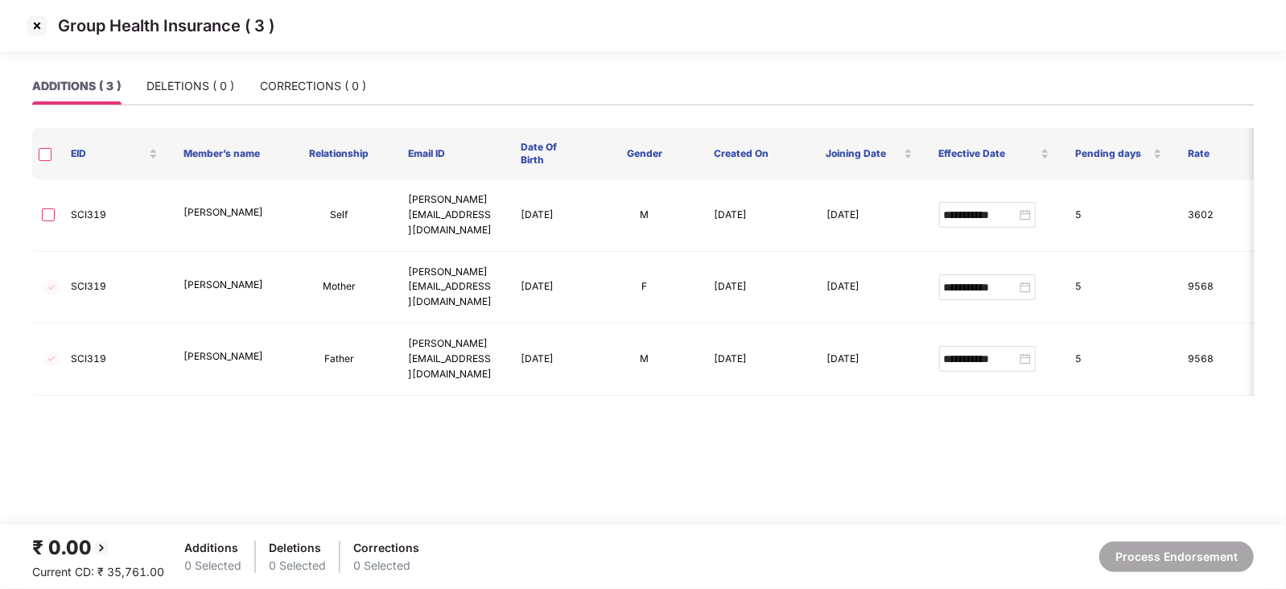
click at [24, 29] on img at bounding box center [37, 26] width 26 height 26
